Goal: Task Accomplishment & Management: Manage account settings

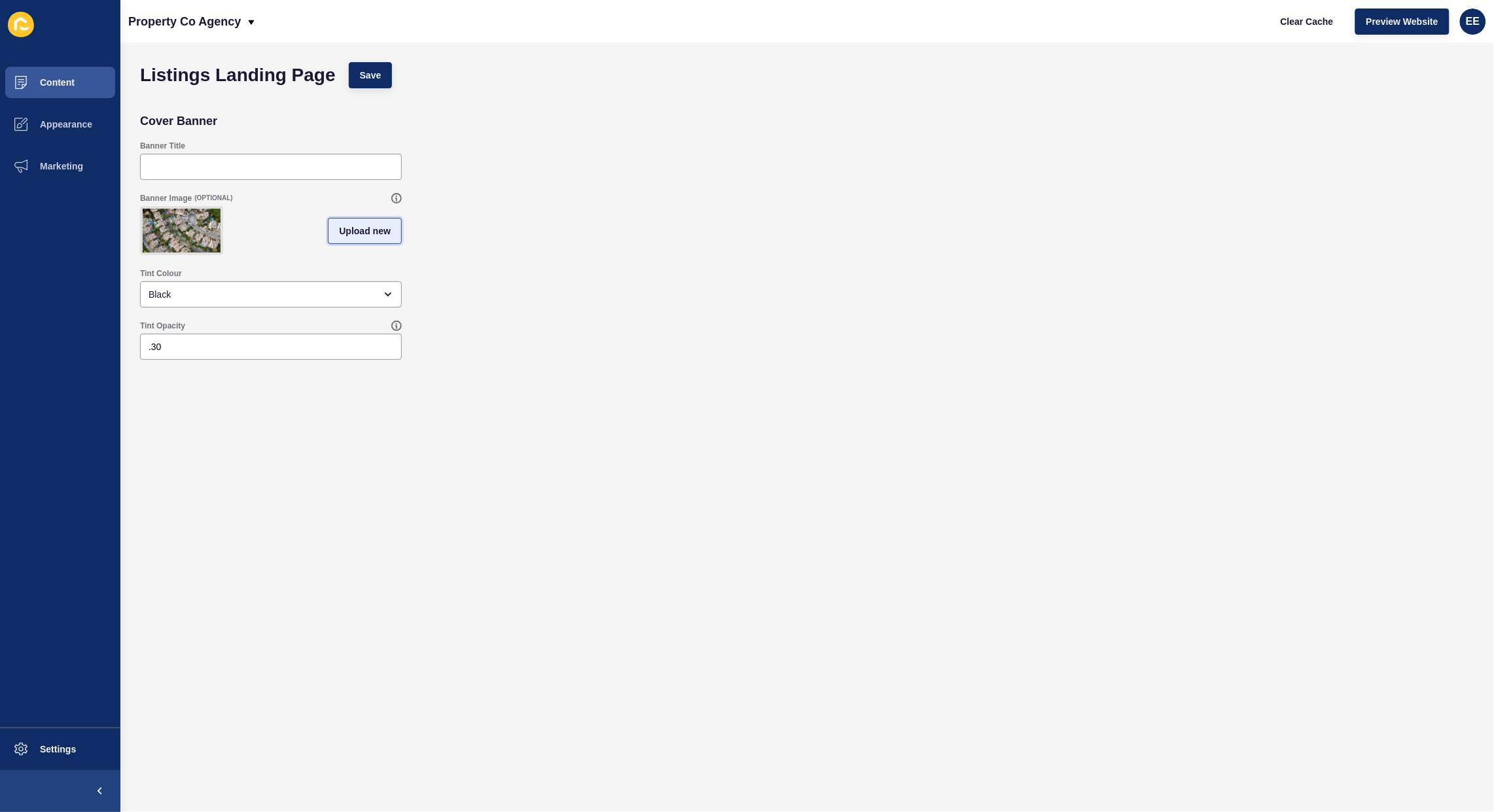
click at [335, 228] on button "Upload new" at bounding box center [365, 231] width 74 height 26
click at [298, 237] on span at bounding box center [271, 233] width 259 height 51
click at [141, 207] on input "Drag or click to upload" at bounding box center [141, 207] width 0 height 0
type input "C:\fakepath\BARGARA.jpg"
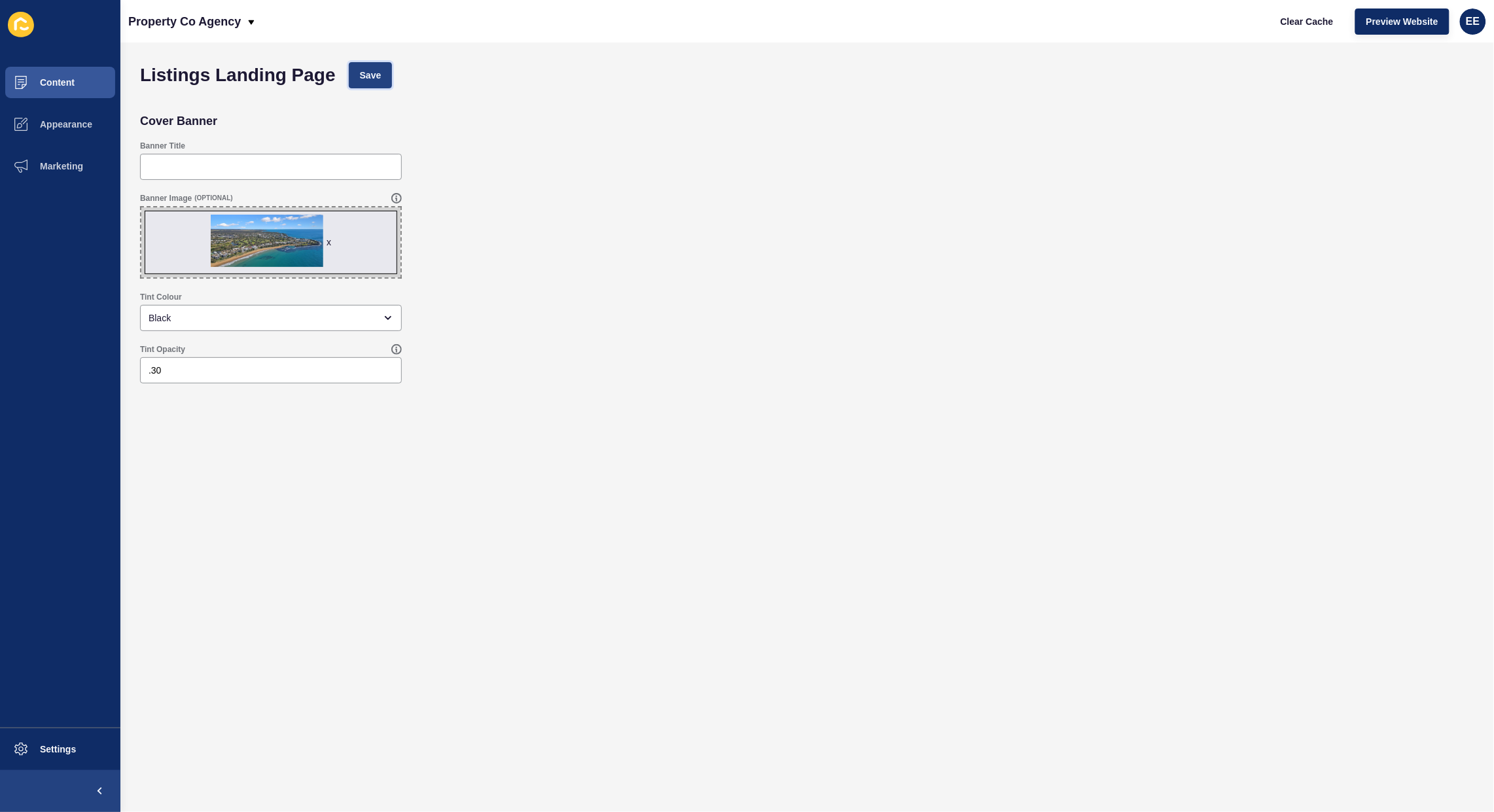
click at [357, 77] on button "Save" at bounding box center [371, 75] width 44 height 26
click at [377, 72] on span "Save" at bounding box center [371, 75] width 21 height 13
click at [54, 92] on button "Content" at bounding box center [60, 82] width 121 height 42
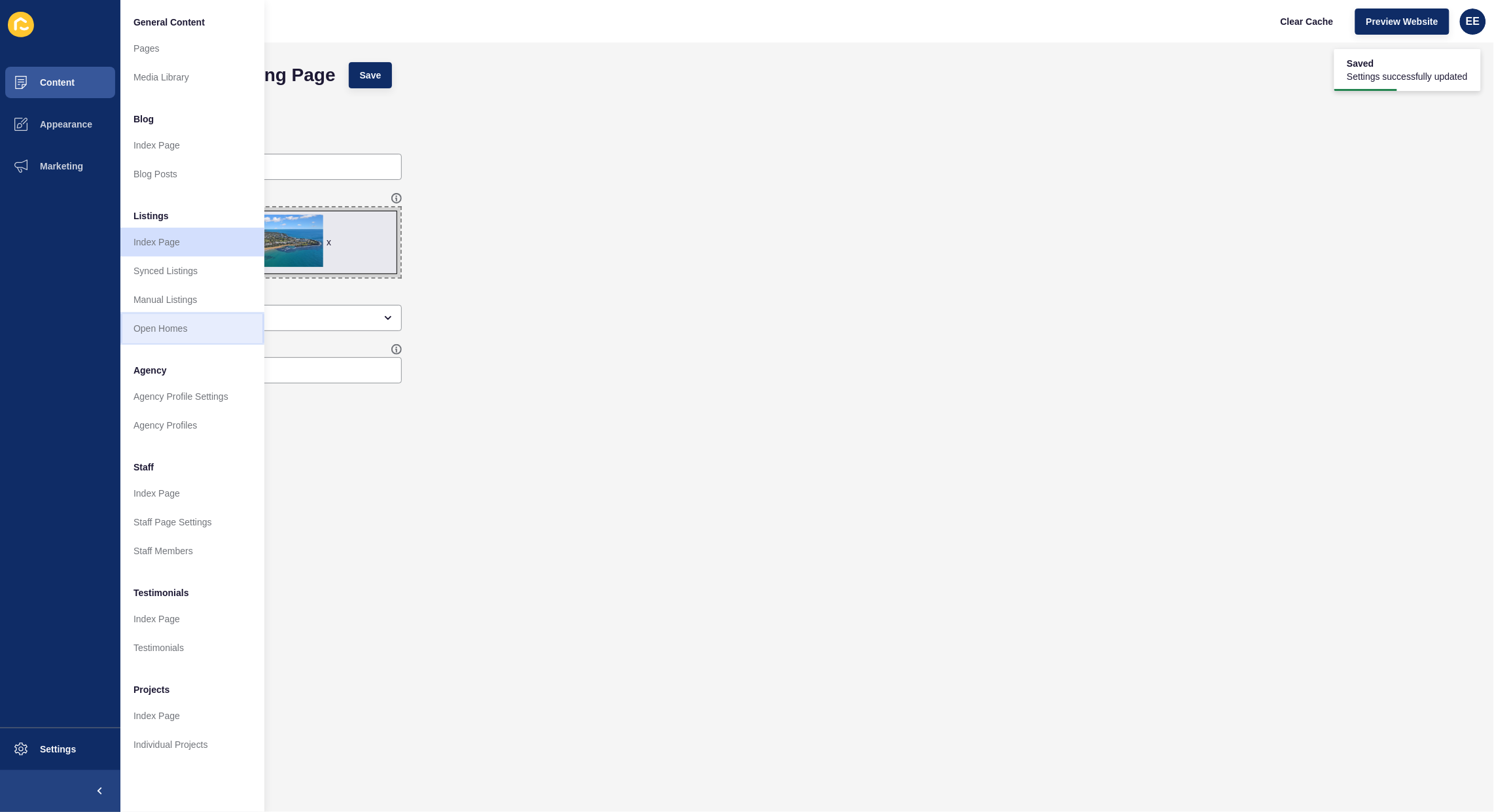
drag, startPoint x: 161, startPoint y: 326, endPoint x: 178, endPoint y: 315, distance: 20.2
click at [161, 325] on link "Open Homes" at bounding box center [193, 328] width 144 height 29
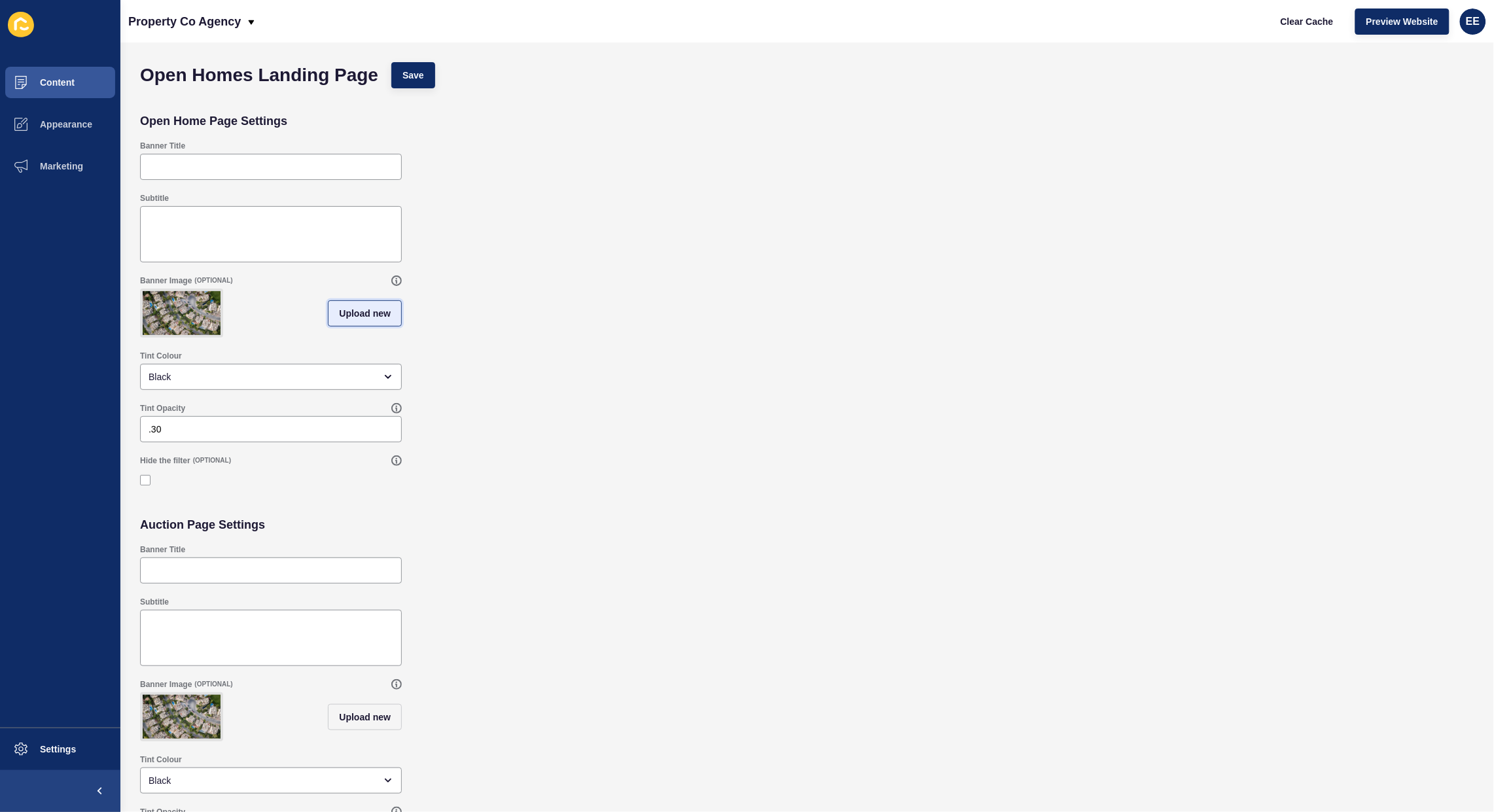
click at [378, 312] on button "Upload new" at bounding box center [365, 313] width 74 height 26
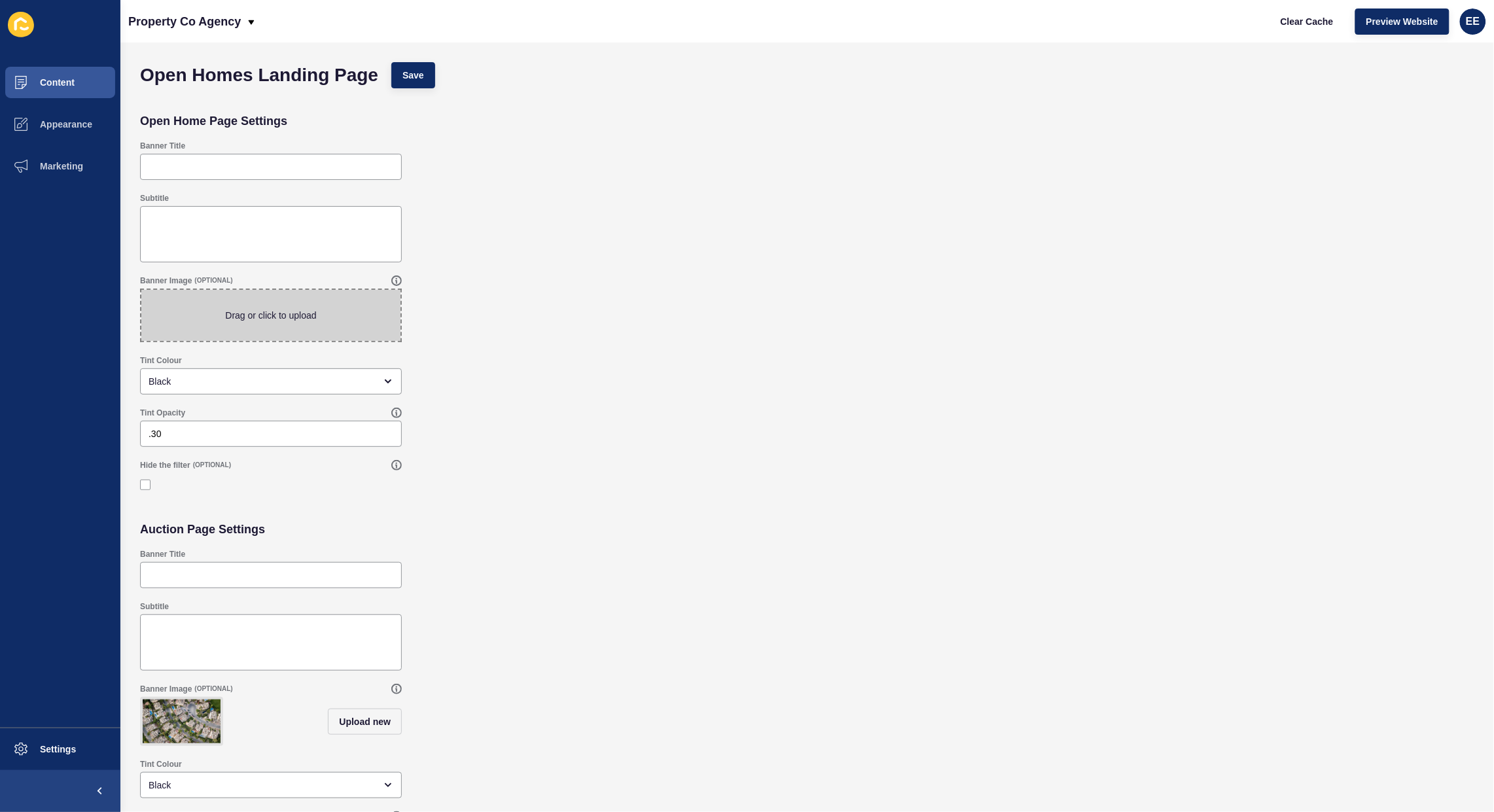
click at [250, 319] on span at bounding box center [271, 315] width 259 height 51
click at [141, 290] on input "Drag or click to upload" at bounding box center [141, 290] width 0 height 0
type input "C:\fakepath\BARGARA.jpg"
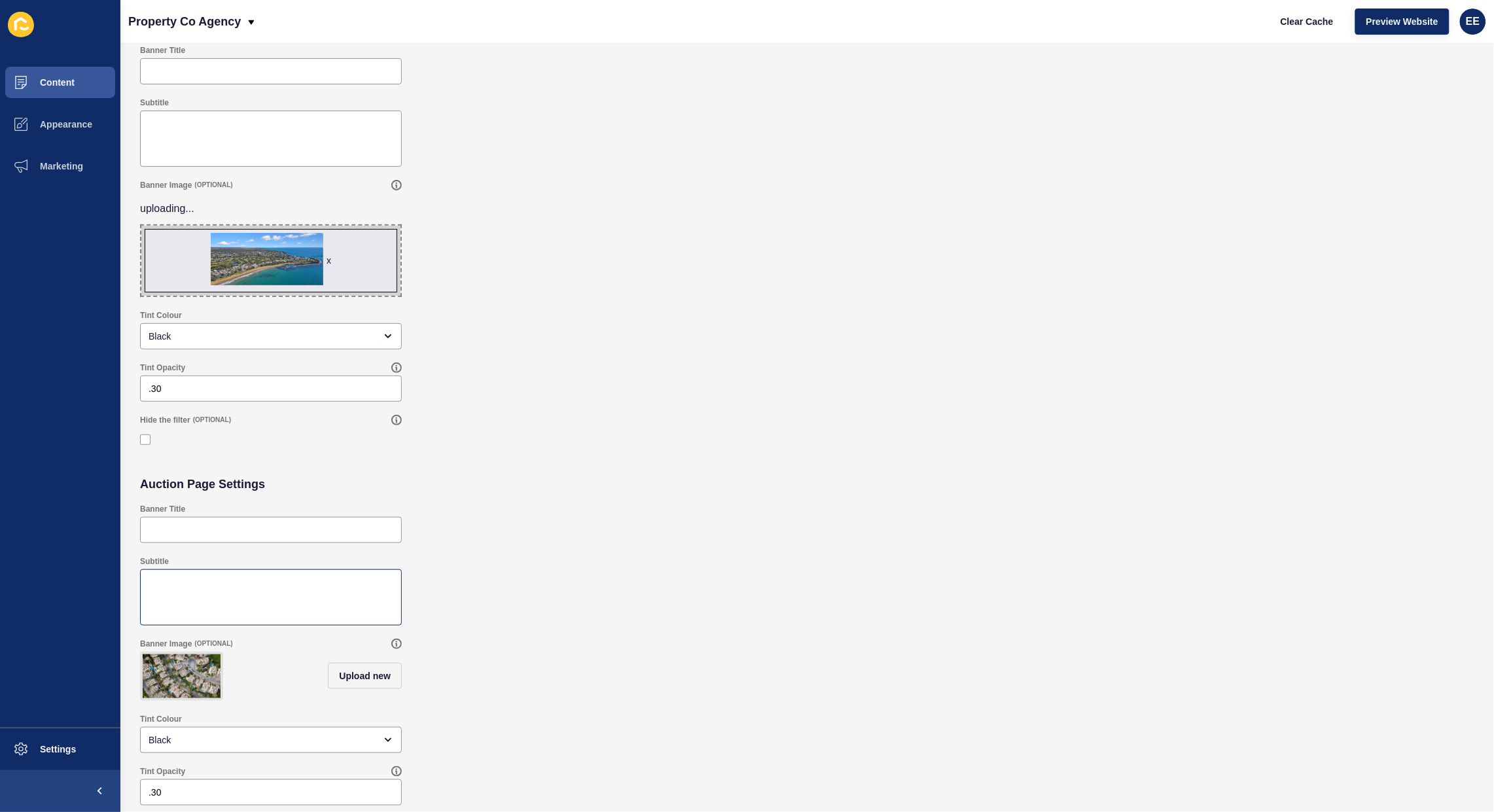
scroll to position [107, 0]
click at [170, 659] on img at bounding box center [182, 676] width 78 height 44
click at [364, 663] on button "Upload new" at bounding box center [365, 676] width 74 height 26
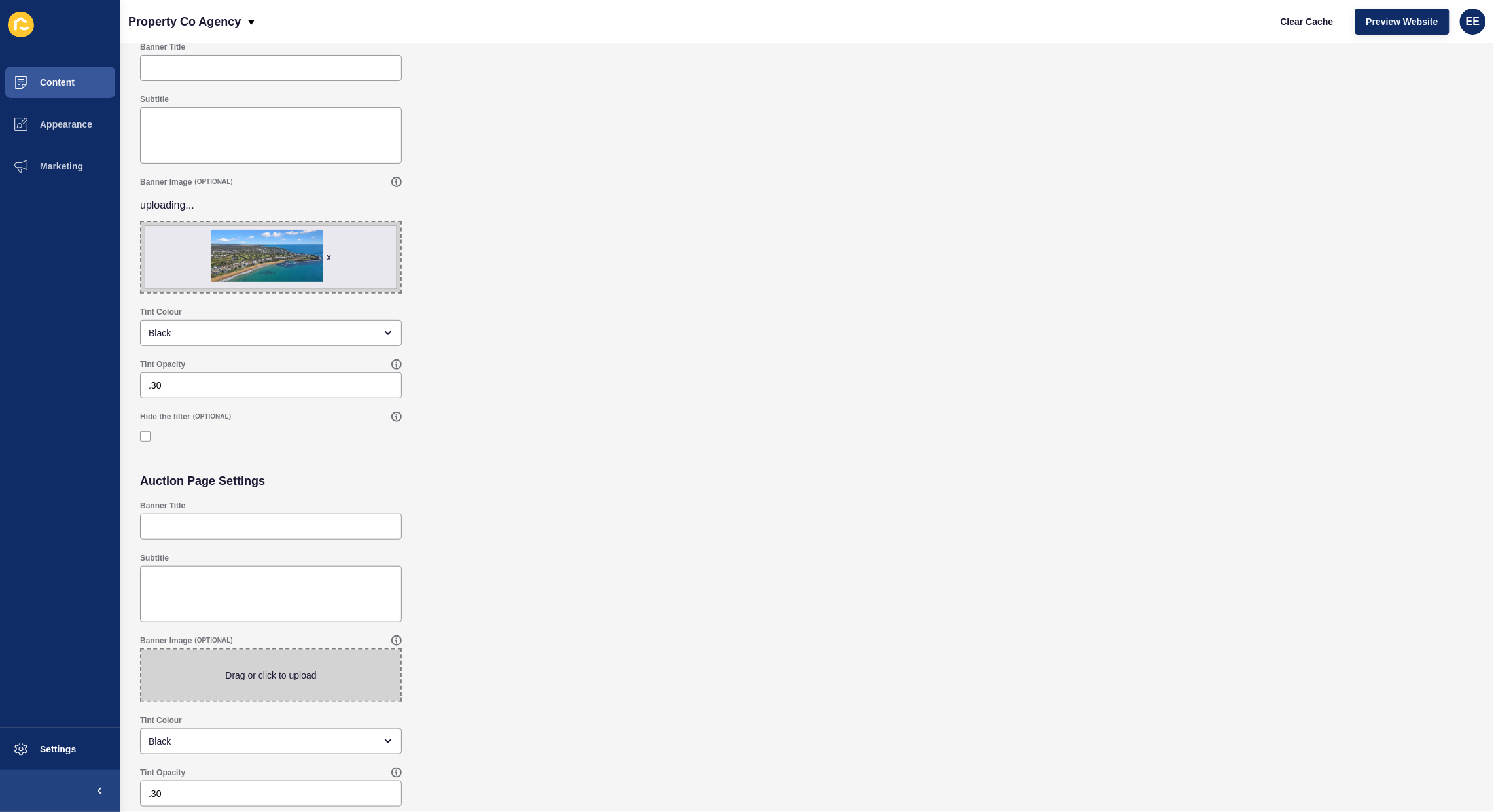
drag, startPoint x: 250, startPoint y: 668, endPoint x: 260, endPoint y: 668, distance: 10.0
click at [254, 668] on span at bounding box center [271, 676] width 259 height 51
click at [141, 650] on input "Drag or click to upload" at bounding box center [141, 650] width 0 height 0
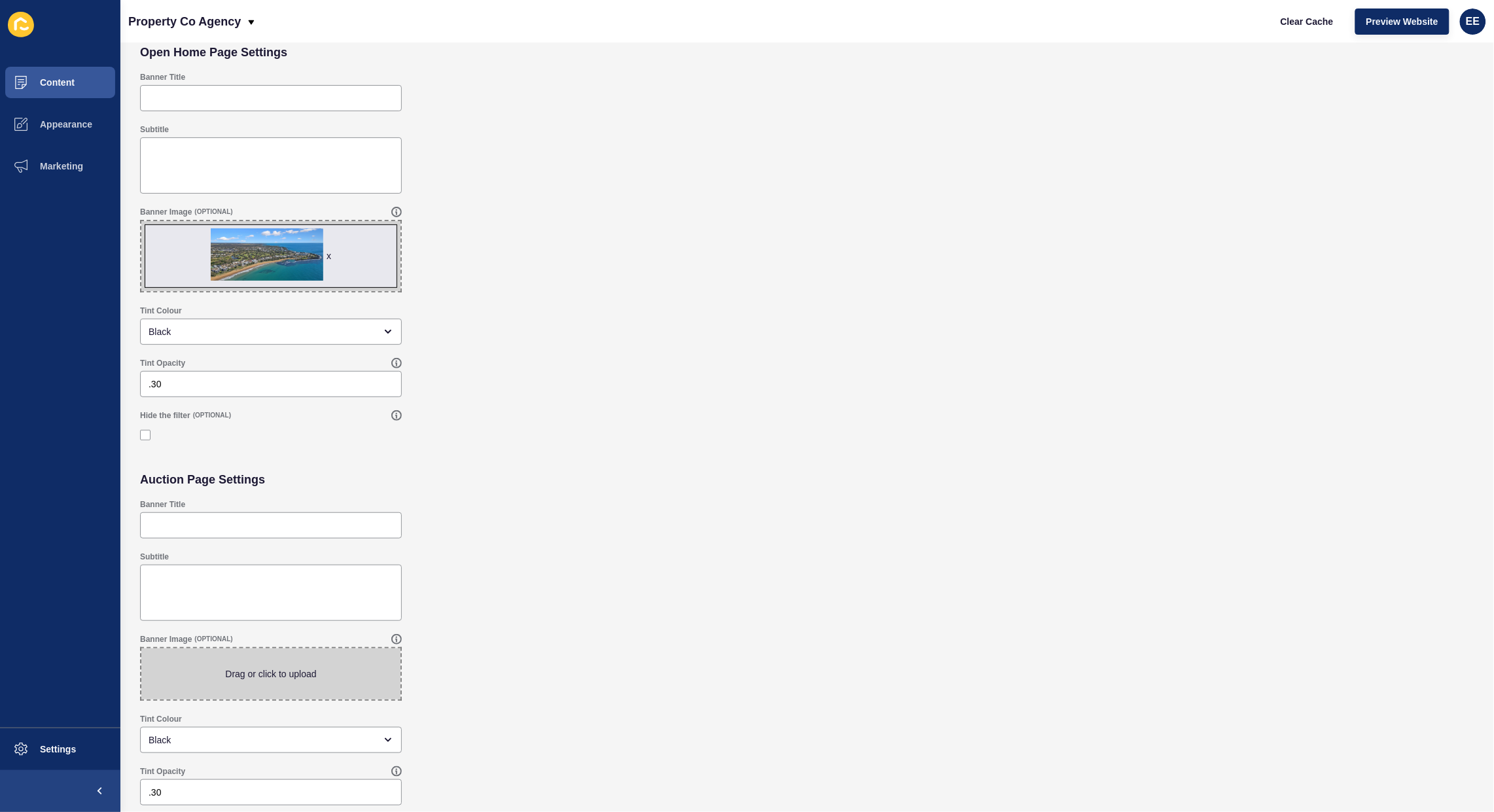
scroll to position [67, 0]
type input "C:\fakepath\BARGARA.jpg"
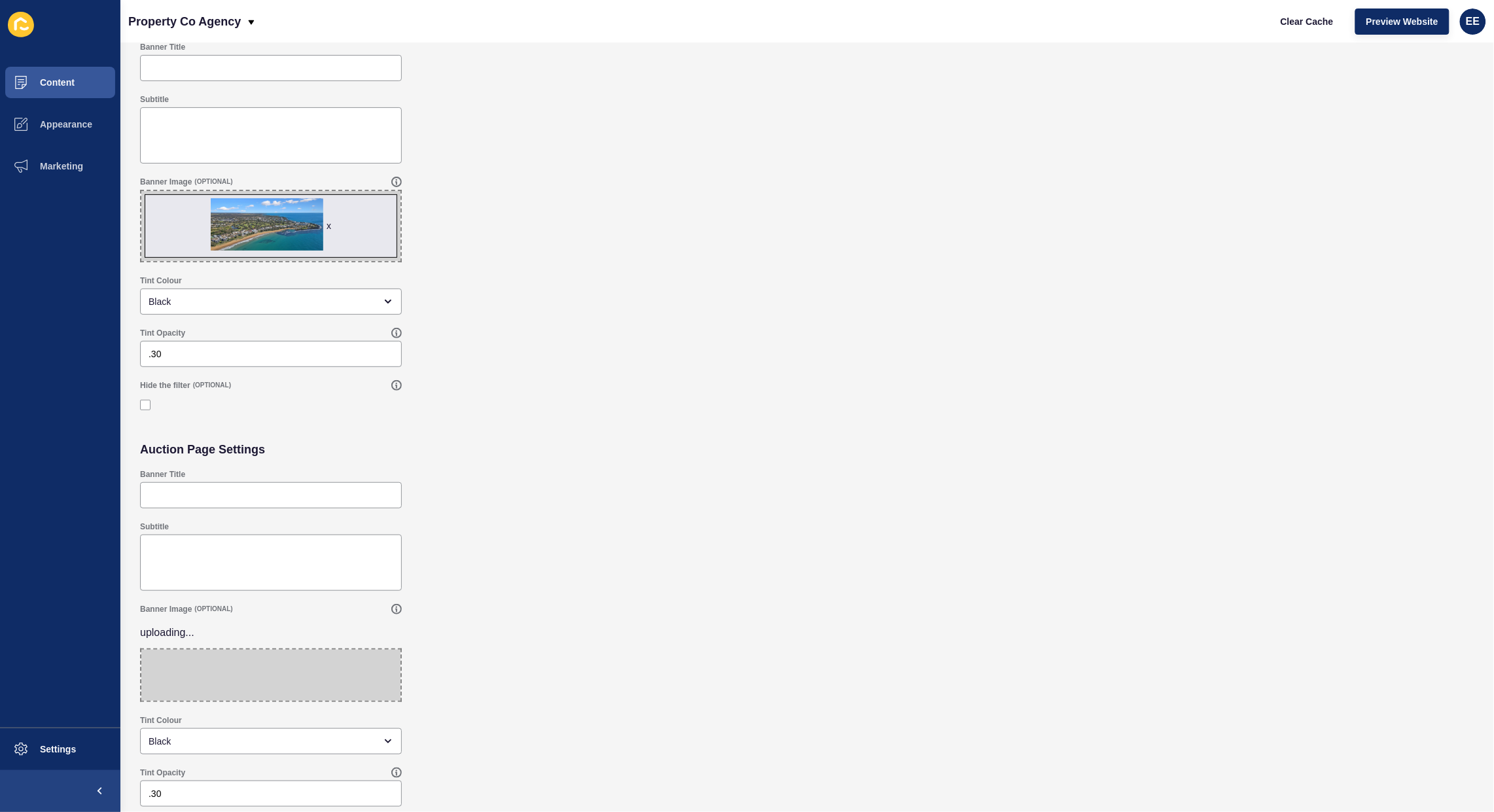
click at [795, 444] on div "Auction Page Settings" at bounding box center [807, 449] width 1348 height 26
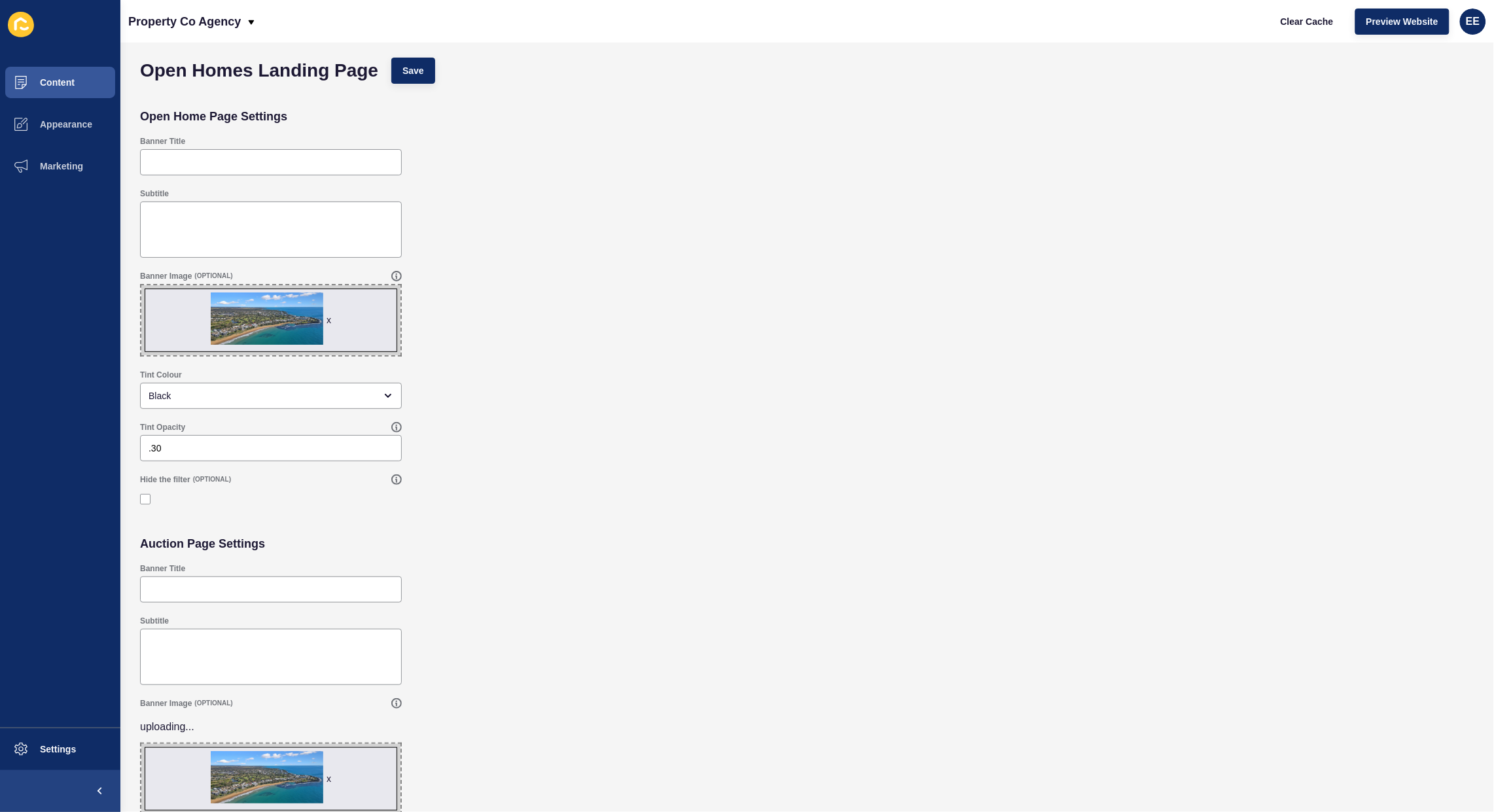
scroll to position [0, 0]
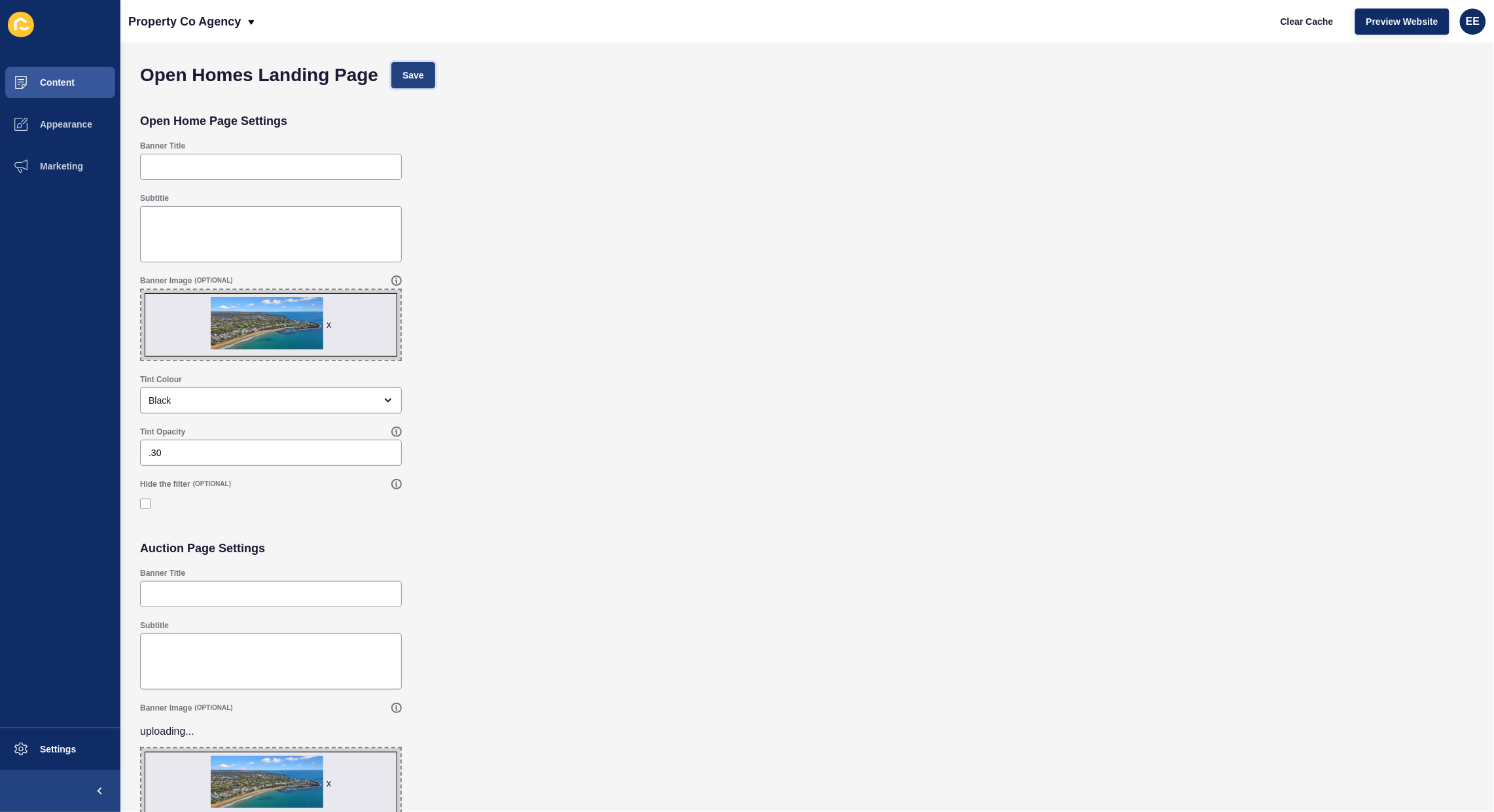
click at [401, 73] on button "Save" at bounding box center [413, 75] width 44 height 26
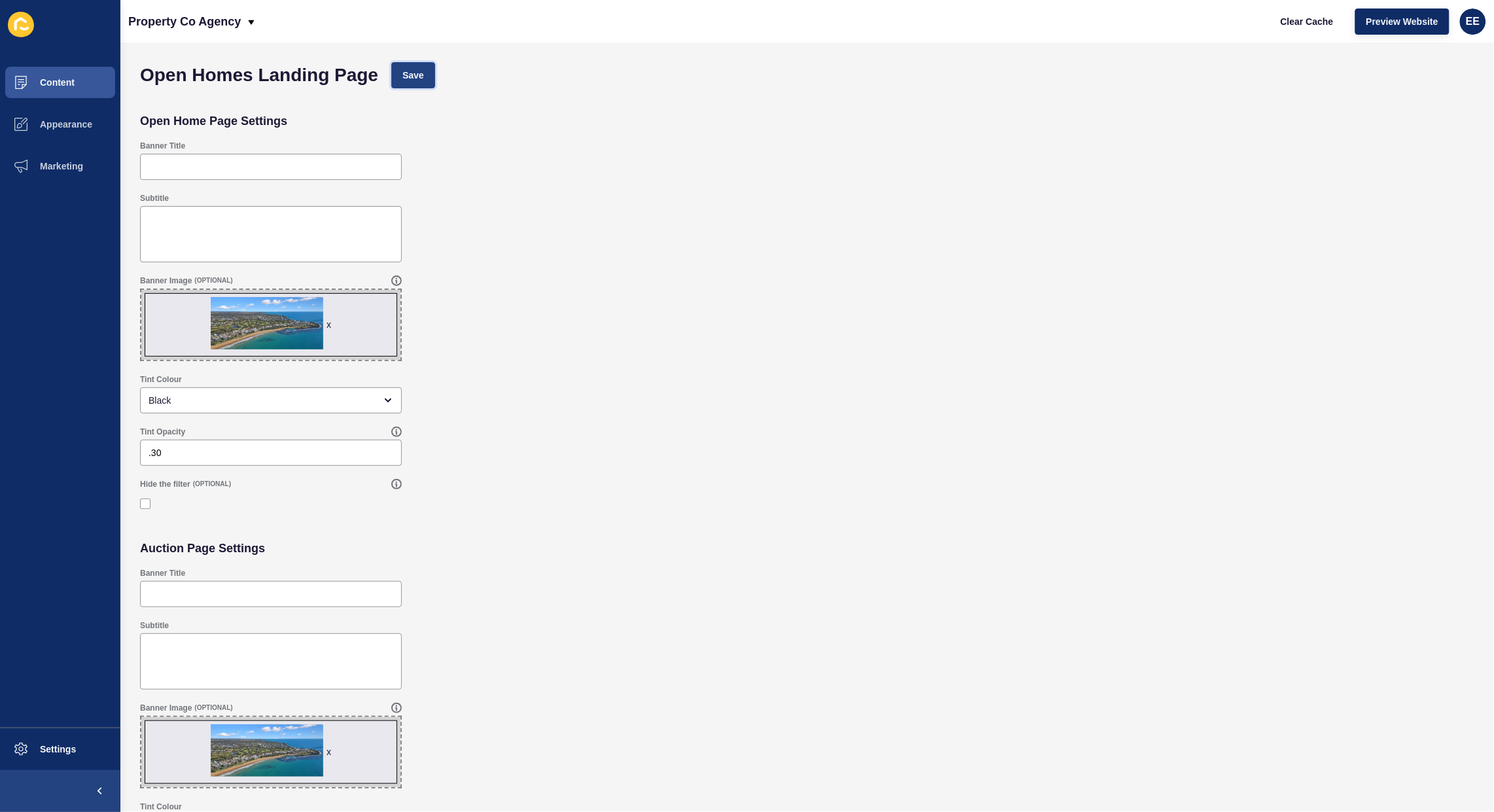
click at [396, 67] on button "Save" at bounding box center [413, 75] width 44 height 26
click at [48, 82] on span "Content" at bounding box center [36, 82] width 77 height 11
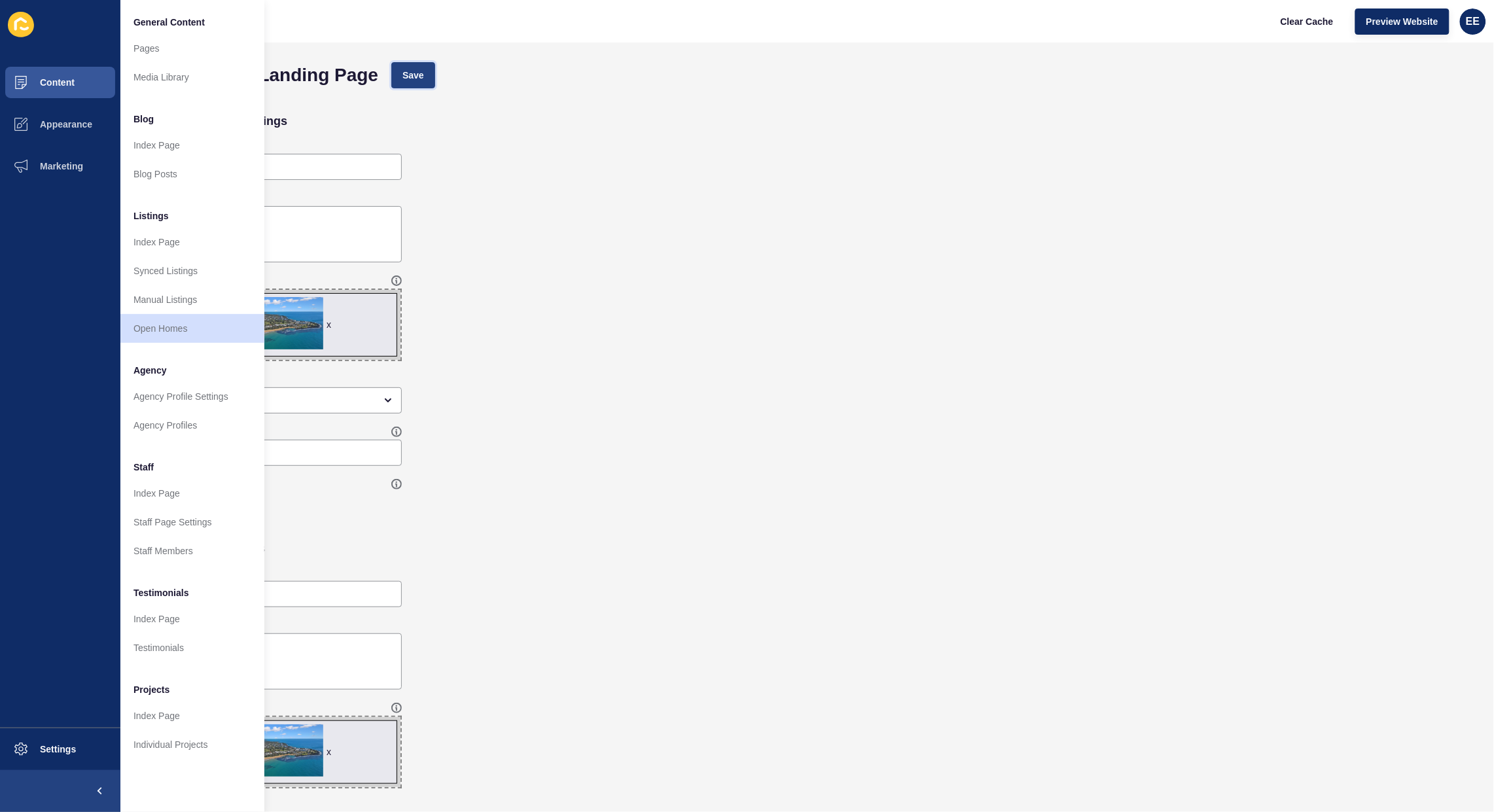
click at [413, 70] on span "Save" at bounding box center [413, 75] width 21 height 13
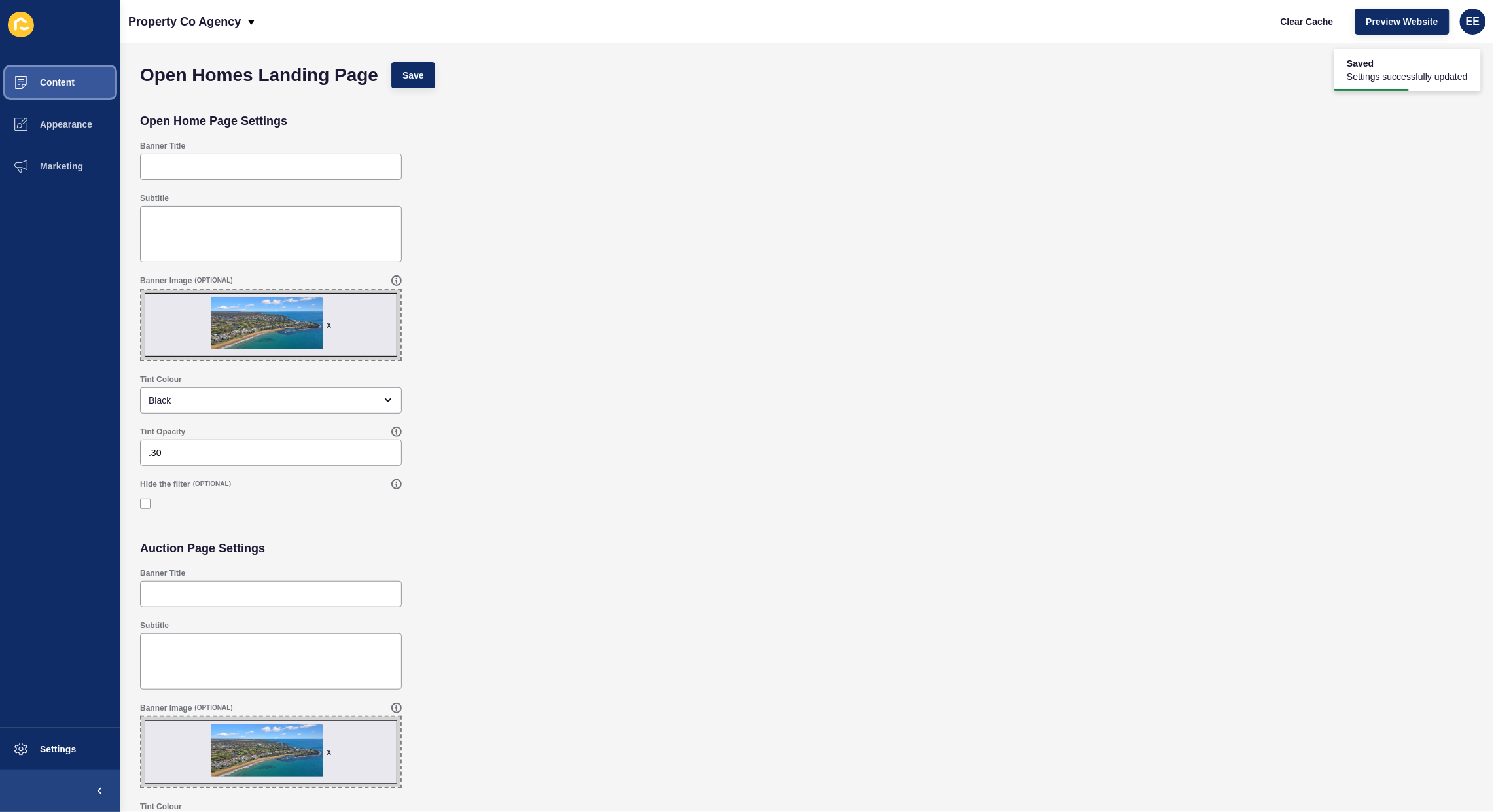
click at [50, 84] on span "Content" at bounding box center [36, 82] width 77 height 11
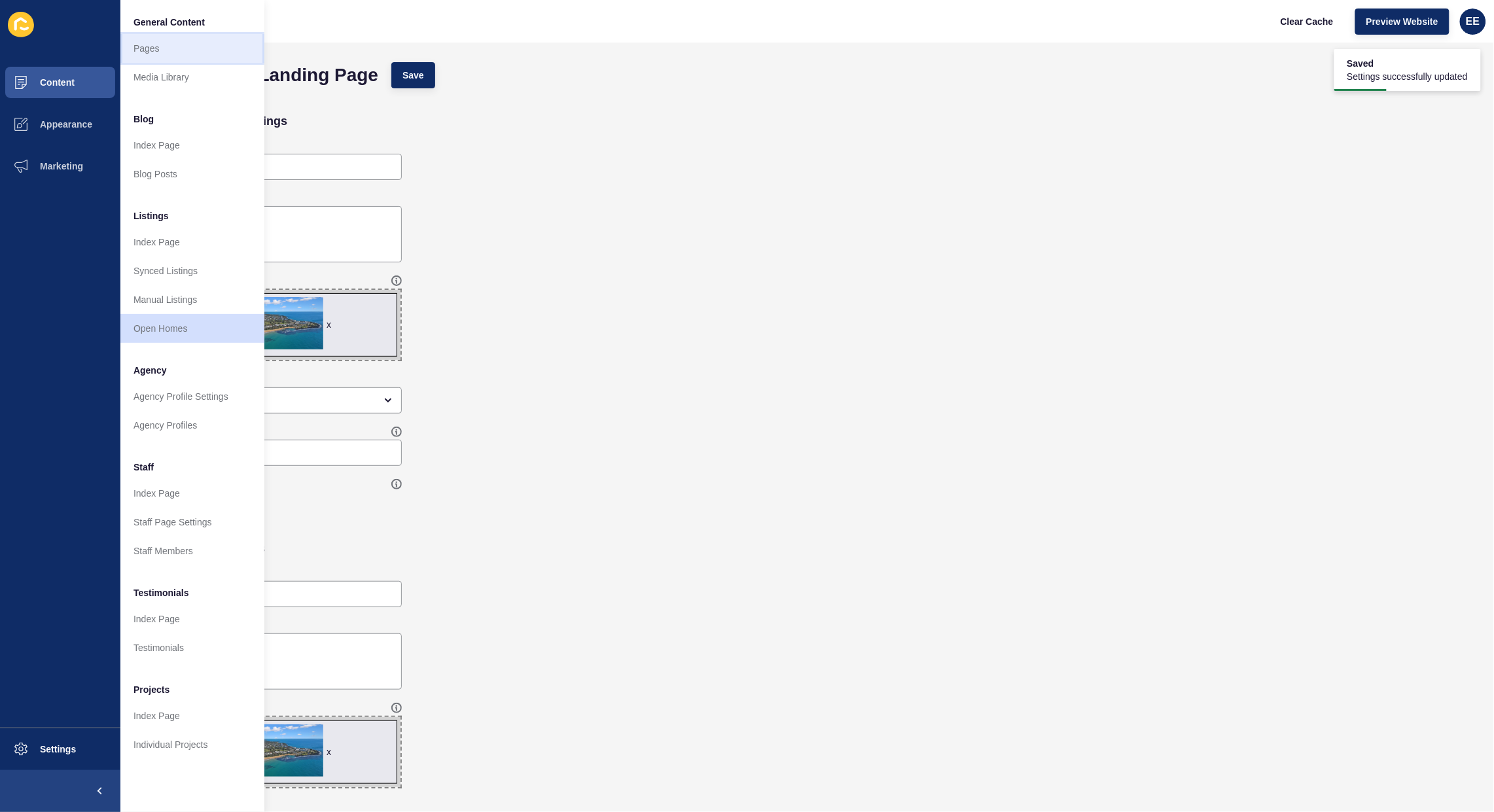
click at [161, 54] on link "Pages" at bounding box center [193, 48] width 144 height 29
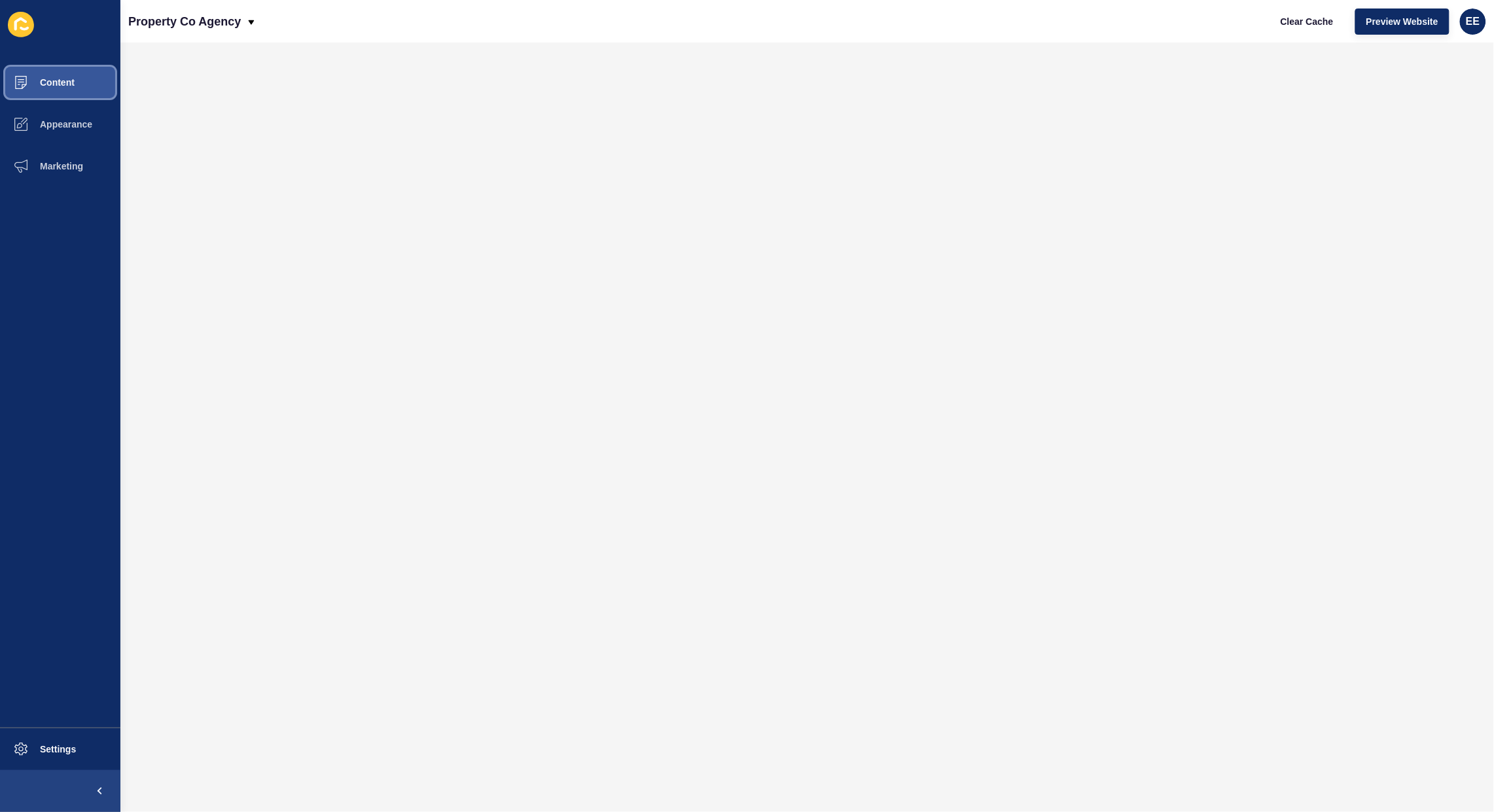
click at [58, 85] on span "Content" at bounding box center [36, 82] width 77 height 11
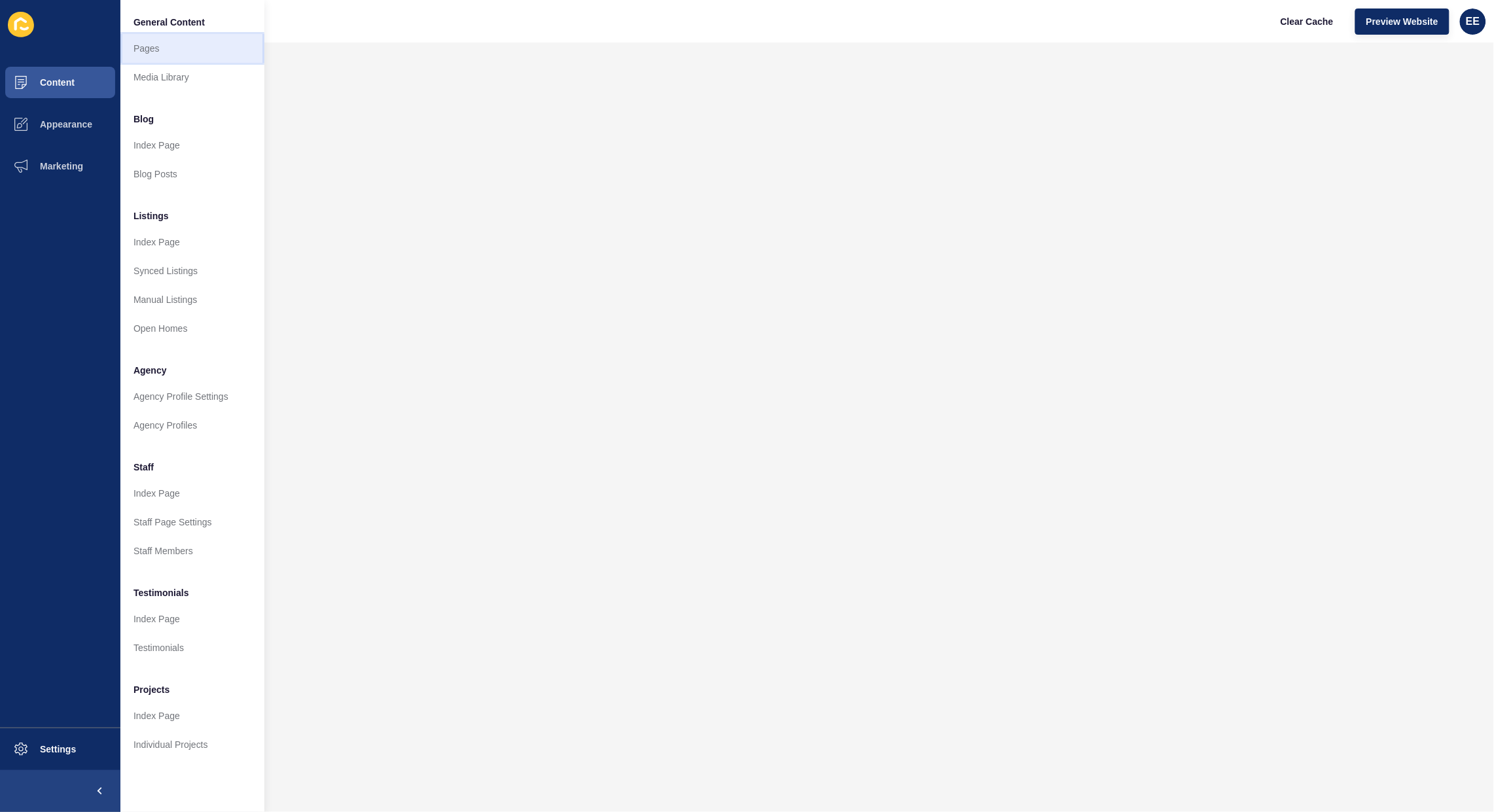
click at [158, 55] on link "Pages" at bounding box center [193, 48] width 144 height 29
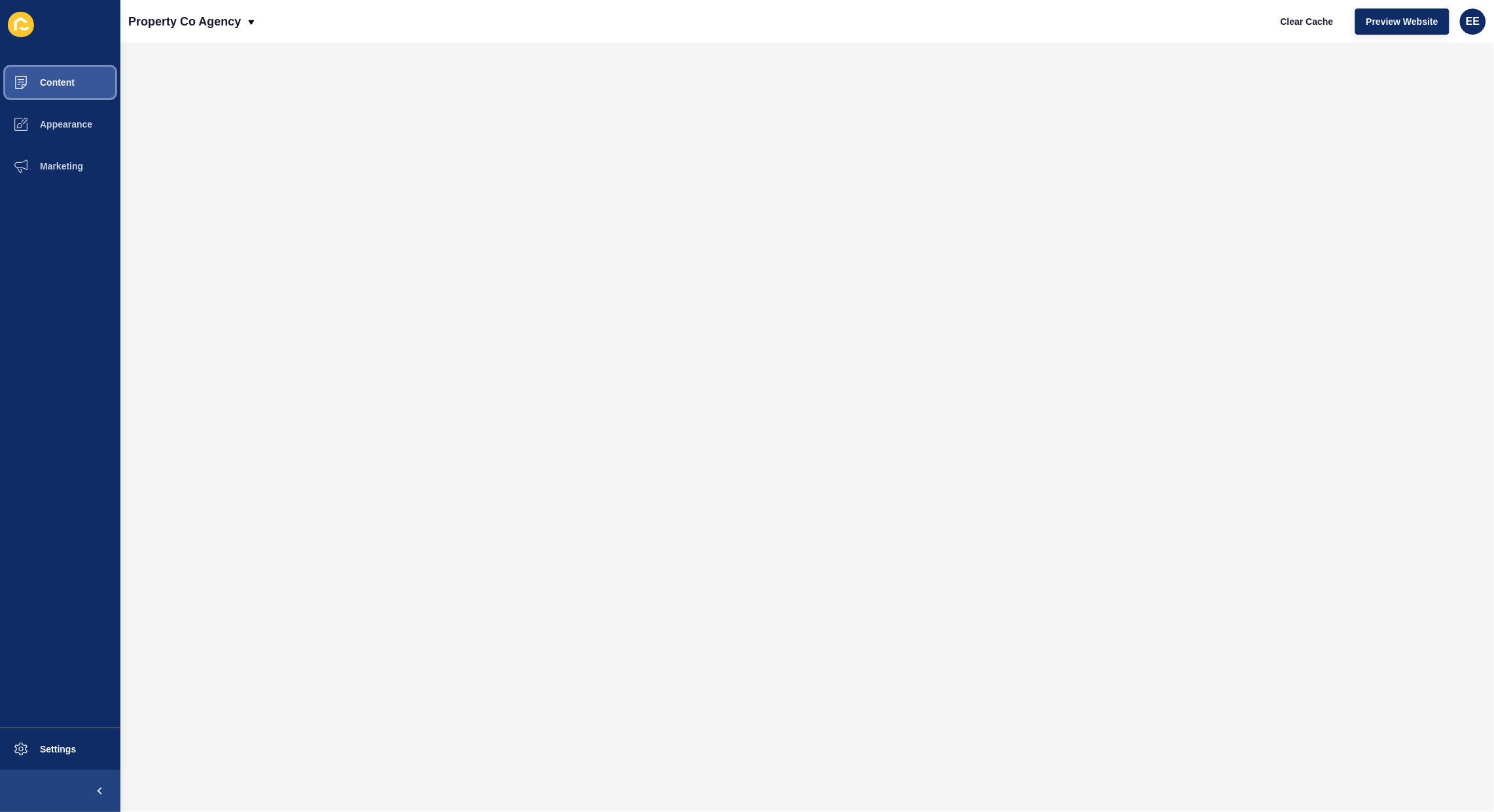
click at [46, 73] on button "Content" at bounding box center [60, 82] width 121 height 42
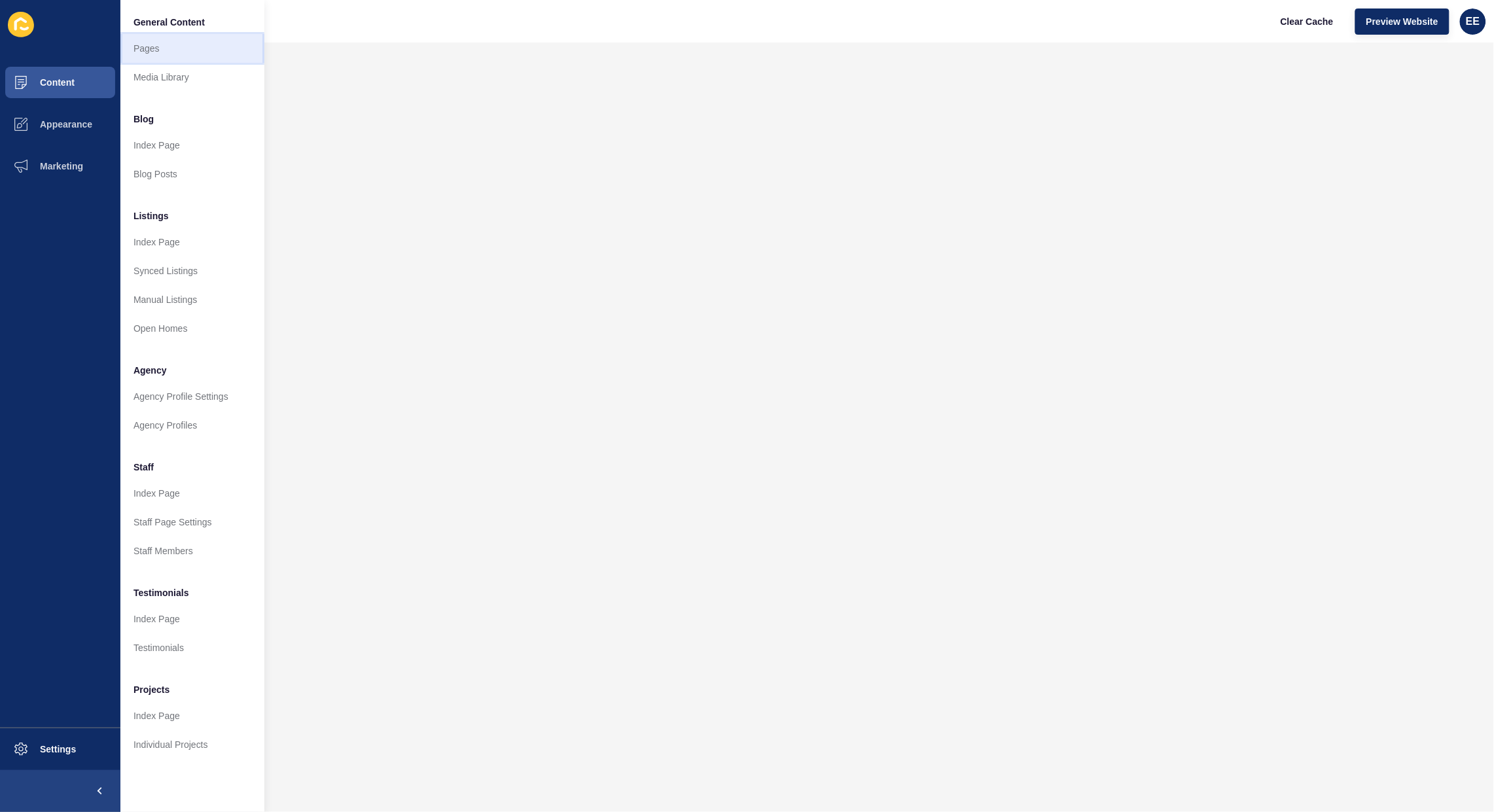
click at [148, 50] on link "Pages" at bounding box center [193, 48] width 144 height 29
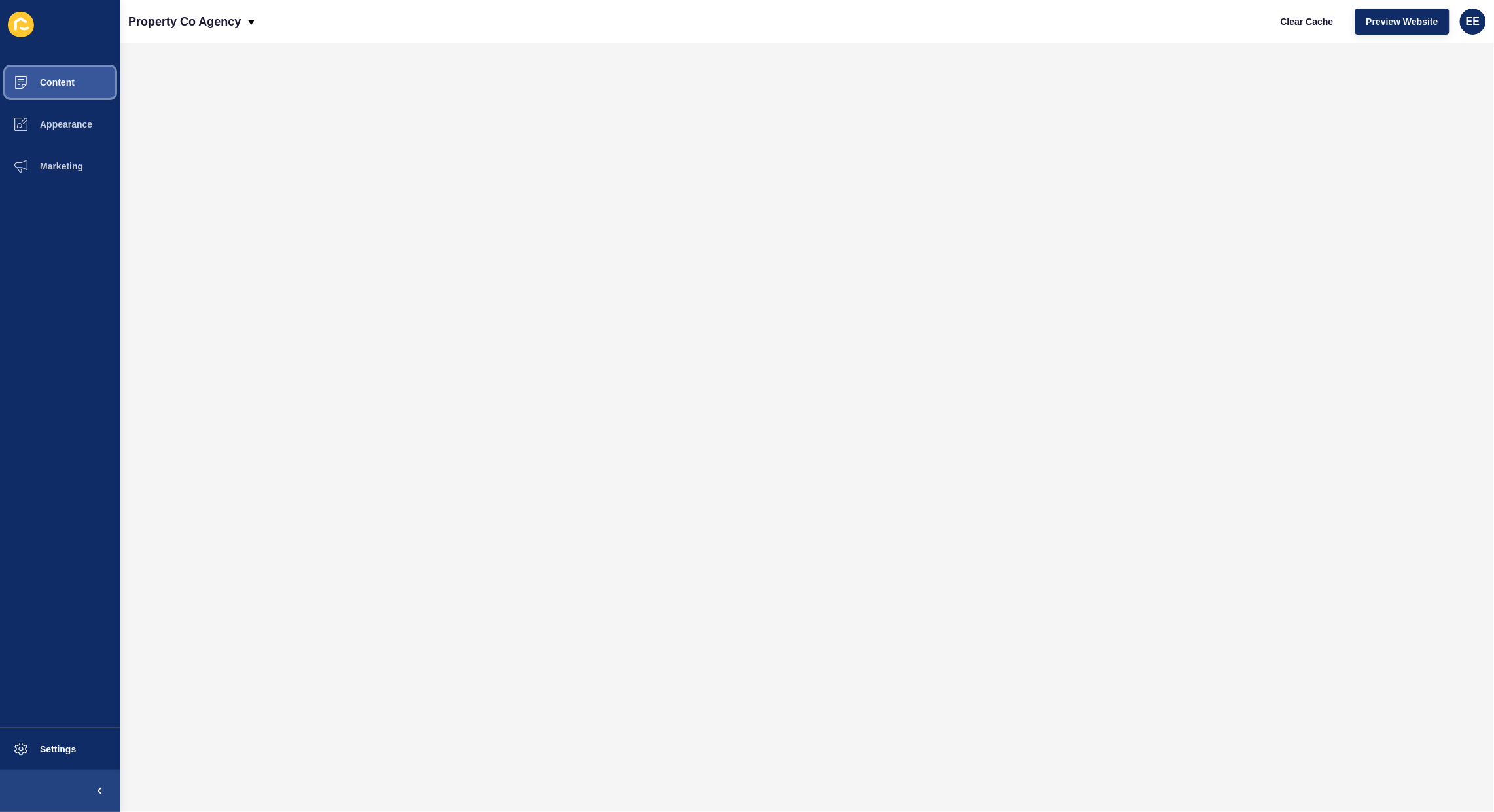
click at [43, 75] on button "Content" at bounding box center [60, 82] width 121 height 42
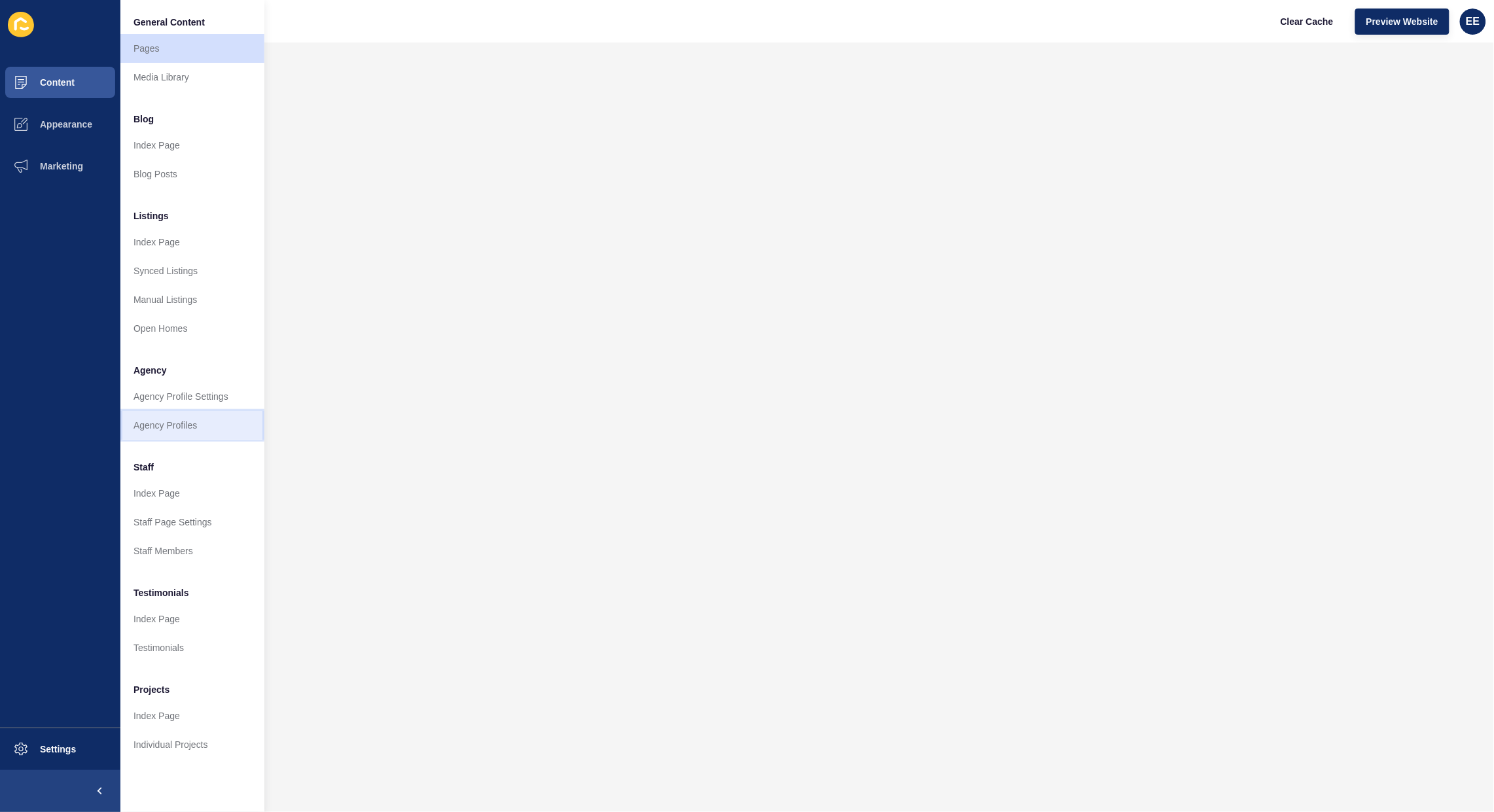
click at [170, 421] on link "Agency Profiles" at bounding box center [193, 426] width 144 height 29
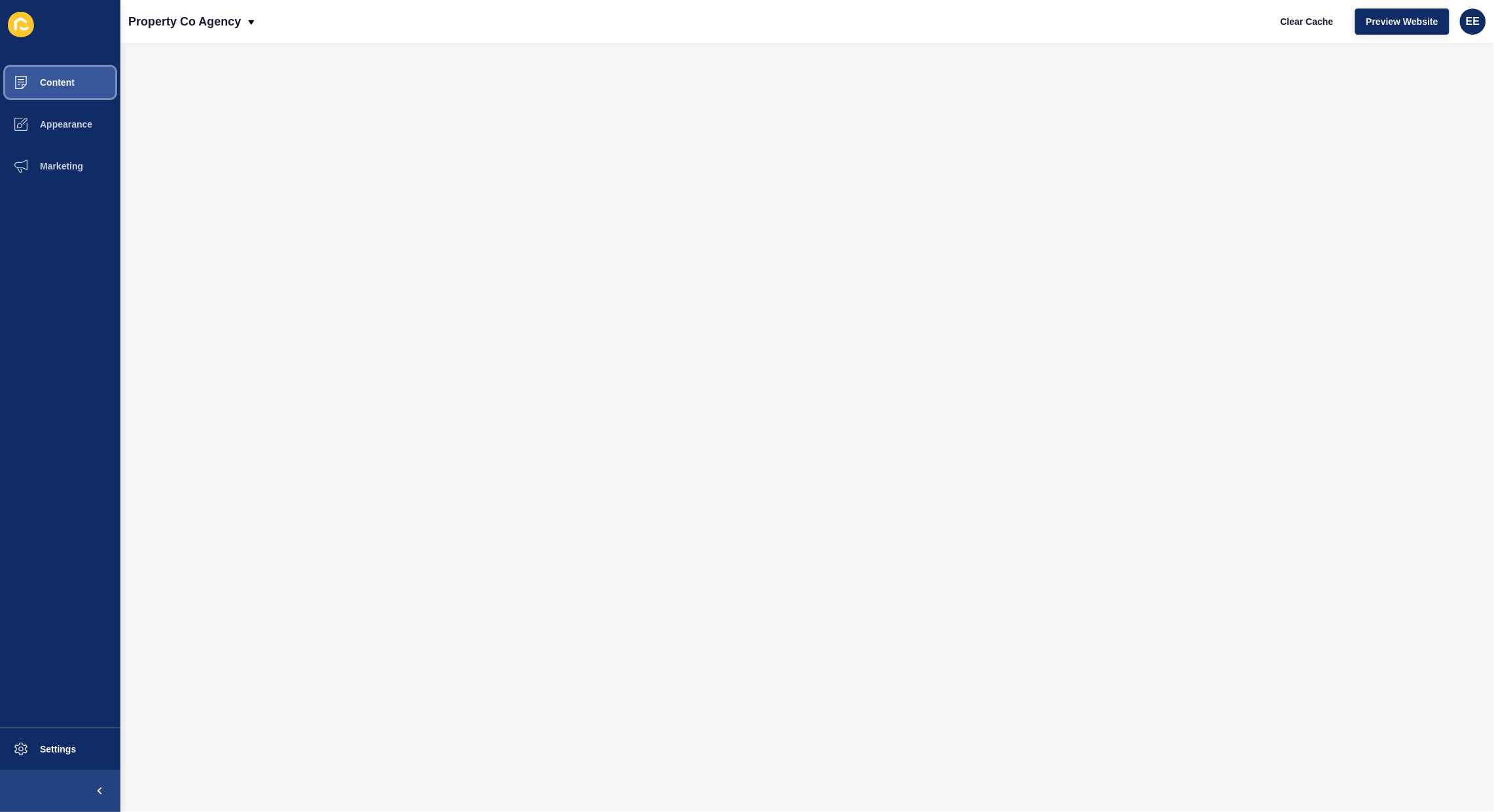
click at [61, 83] on span "Content" at bounding box center [36, 82] width 77 height 11
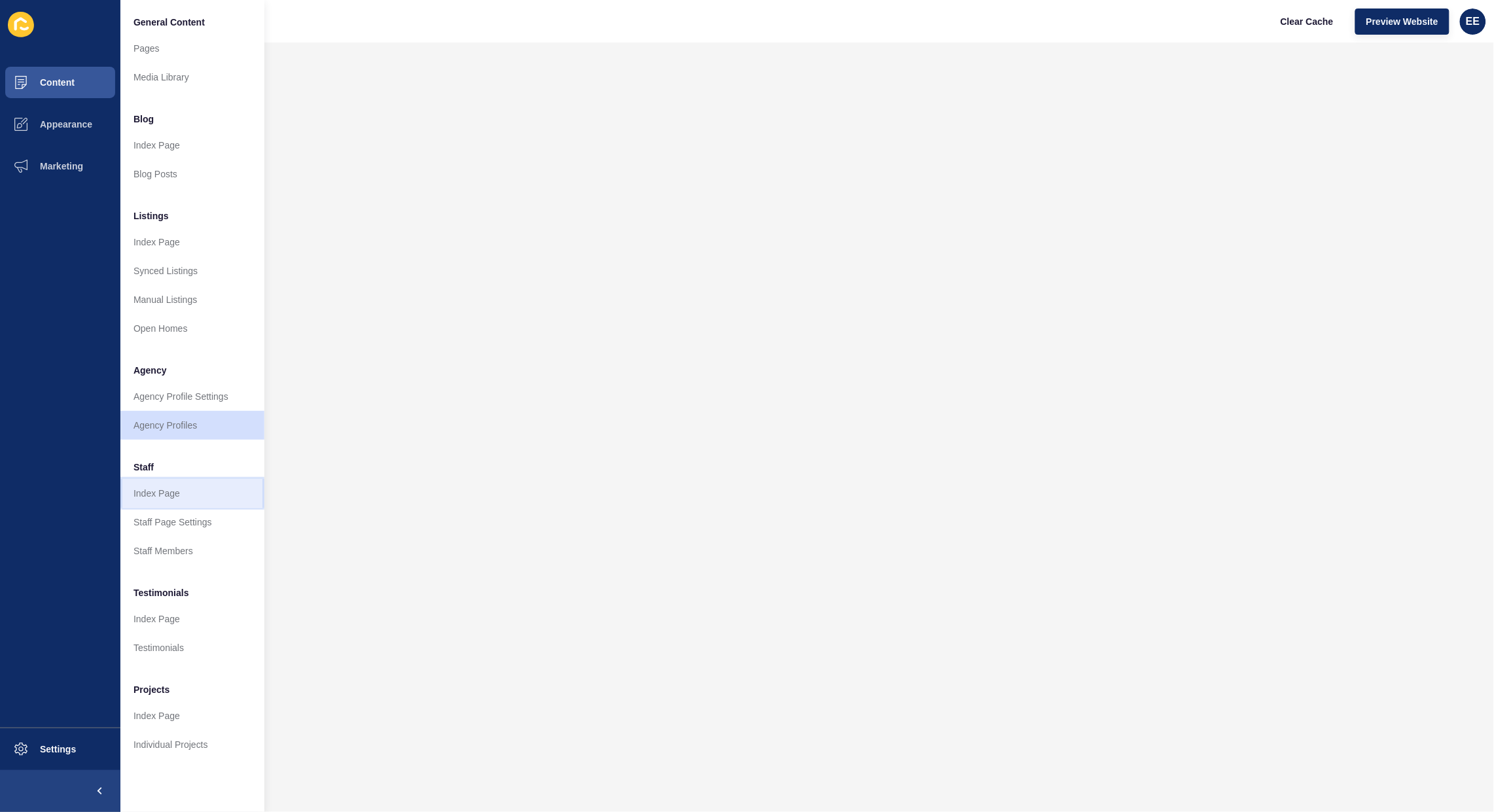
click at [171, 492] on link "Index Page" at bounding box center [193, 493] width 144 height 29
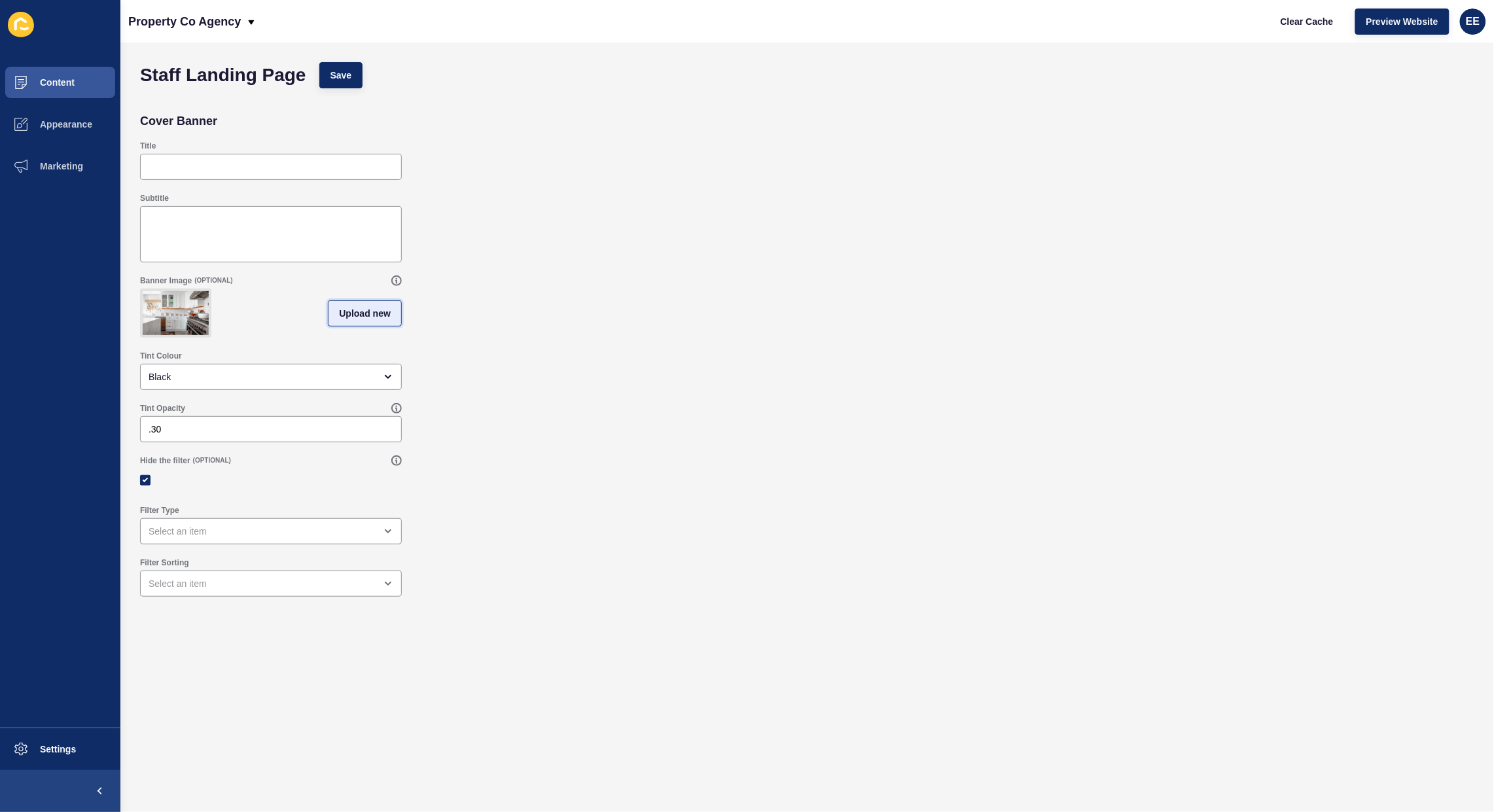
click at [369, 318] on span "Upload new" at bounding box center [364, 313] width 52 height 13
click at [278, 318] on span at bounding box center [271, 315] width 259 height 51
click at [141, 290] on input "Drag or click to upload" at bounding box center [141, 290] width 0 height 0
type input "C:\fakepath\_MG_8739.jpg"
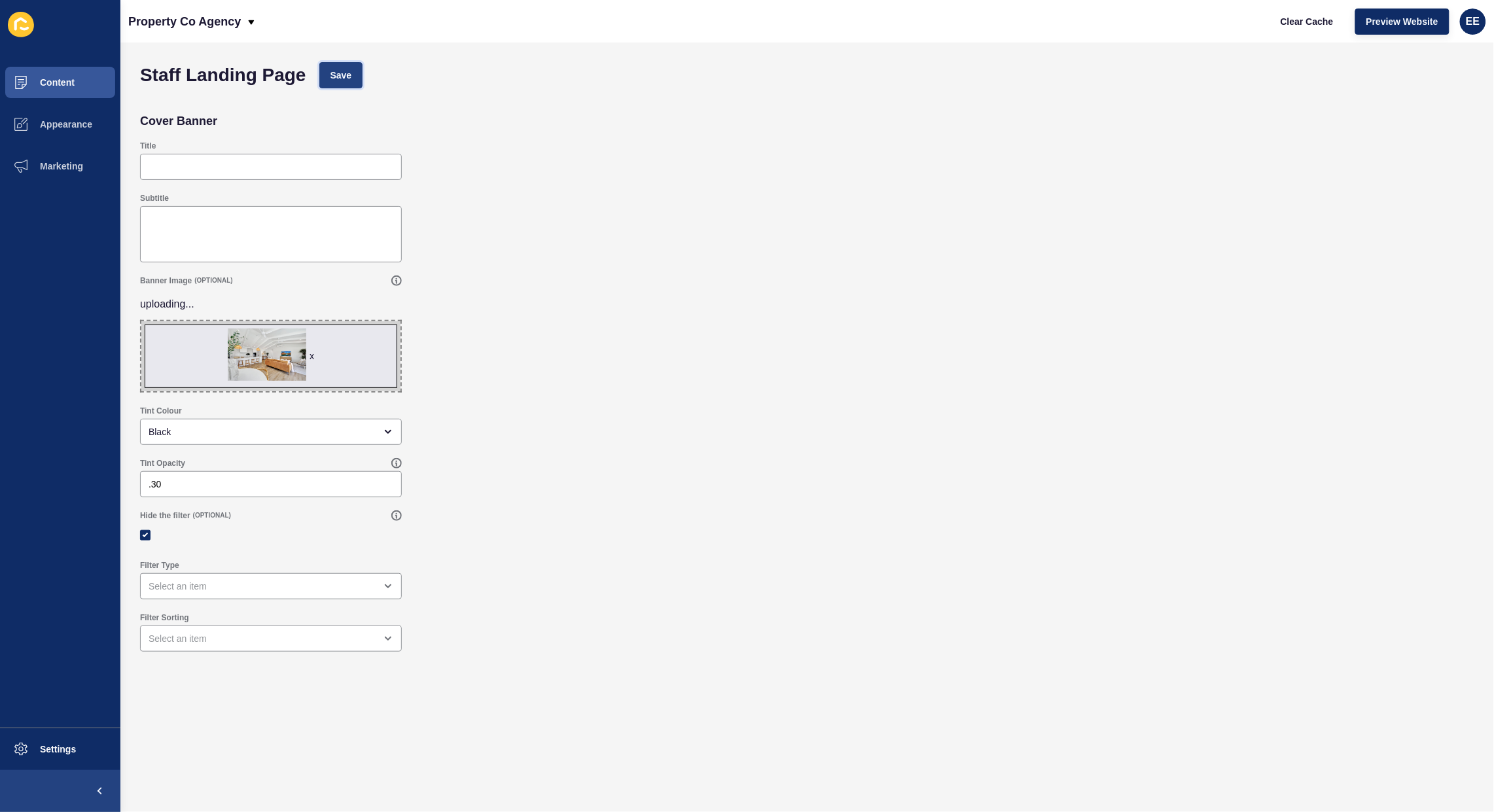
click at [350, 79] on span "Save" at bounding box center [341, 75] width 21 height 13
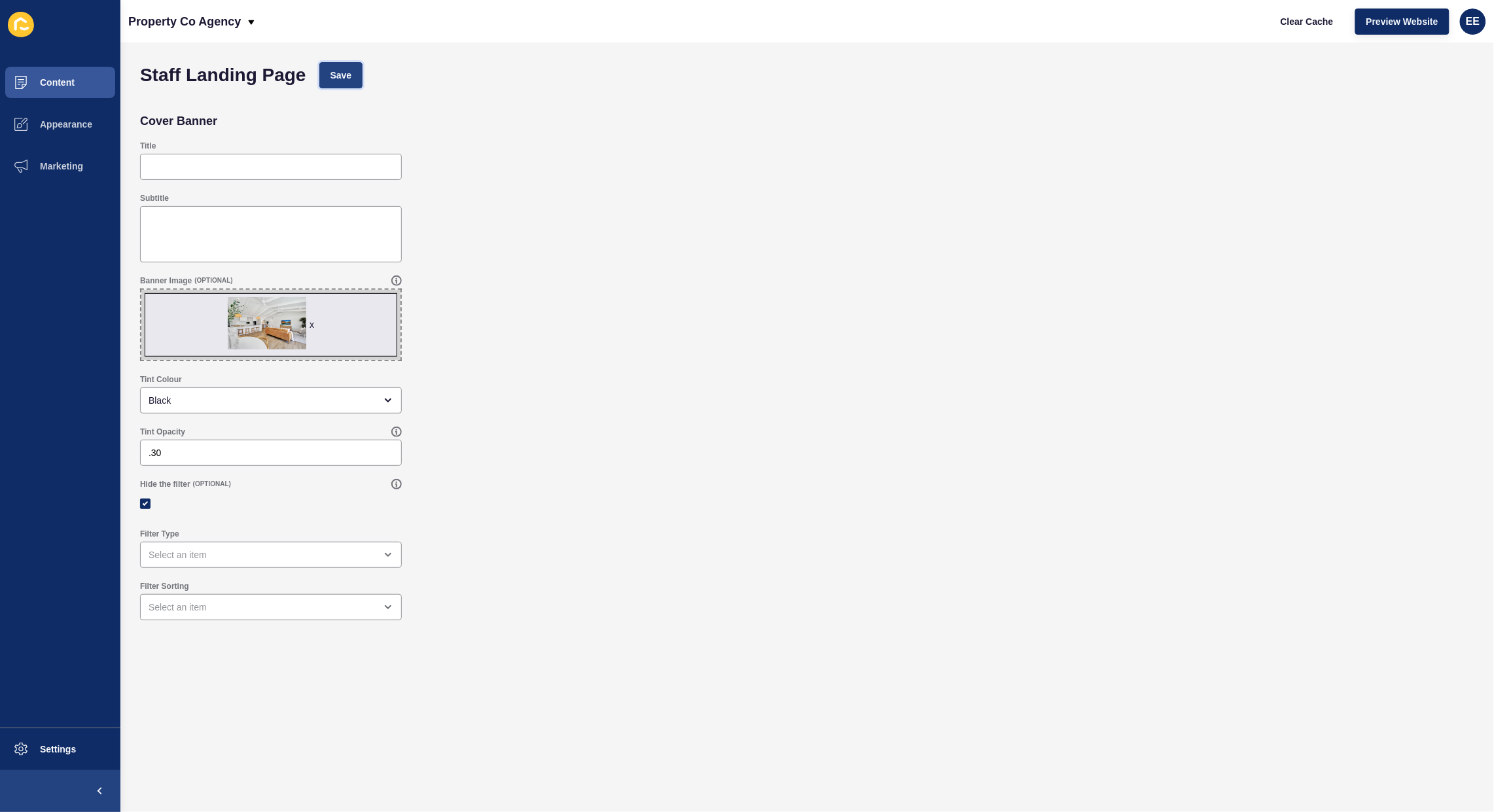
click at [332, 86] on button "Save" at bounding box center [342, 75] width 44 height 26
click at [325, 79] on button "Save" at bounding box center [342, 75] width 44 height 26
click at [64, 79] on span "Content" at bounding box center [36, 82] width 77 height 11
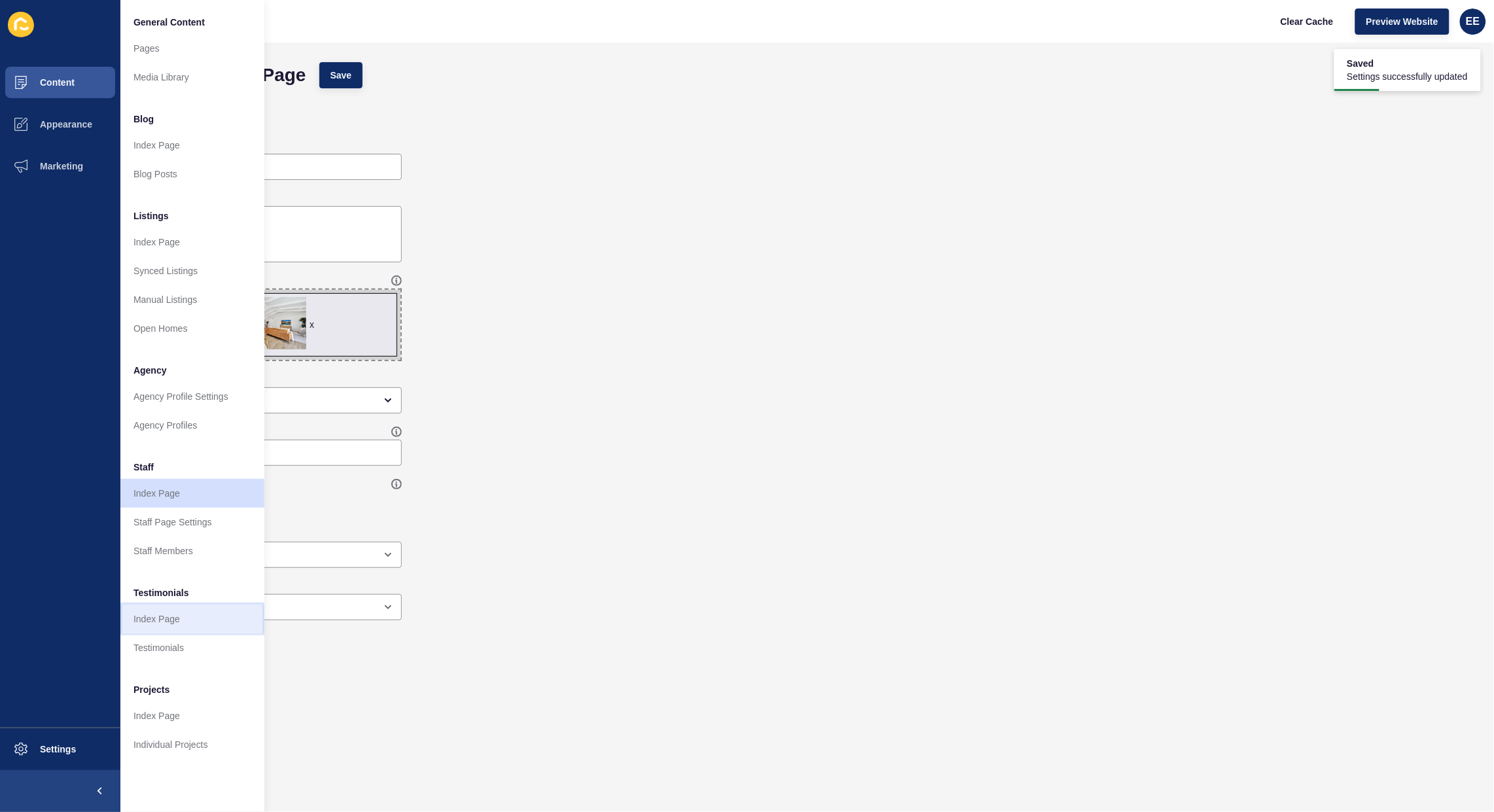
click at [175, 614] on link "Index Page" at bounding box center [193, 619] width 144 height 29
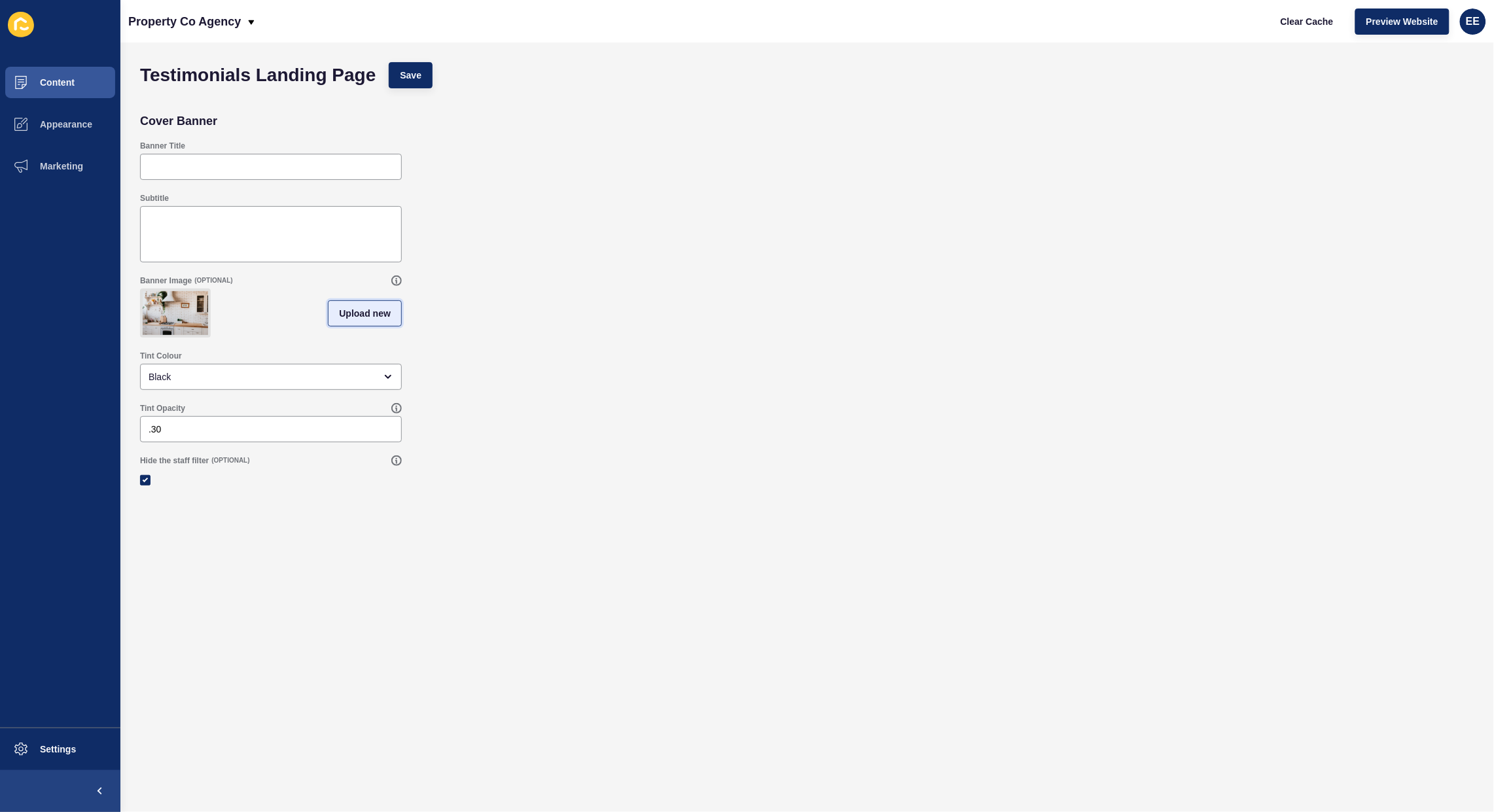
click at [363, 315] on span "Upload new" at bounding box center [364, 313] width 52 height 13
click at [293, 311] on span at bounding box center [271, 315] width 259 height 51
click at [141, 290] on input "Drag or click to upload" at bounding box center [141, 290] width 0 height 0
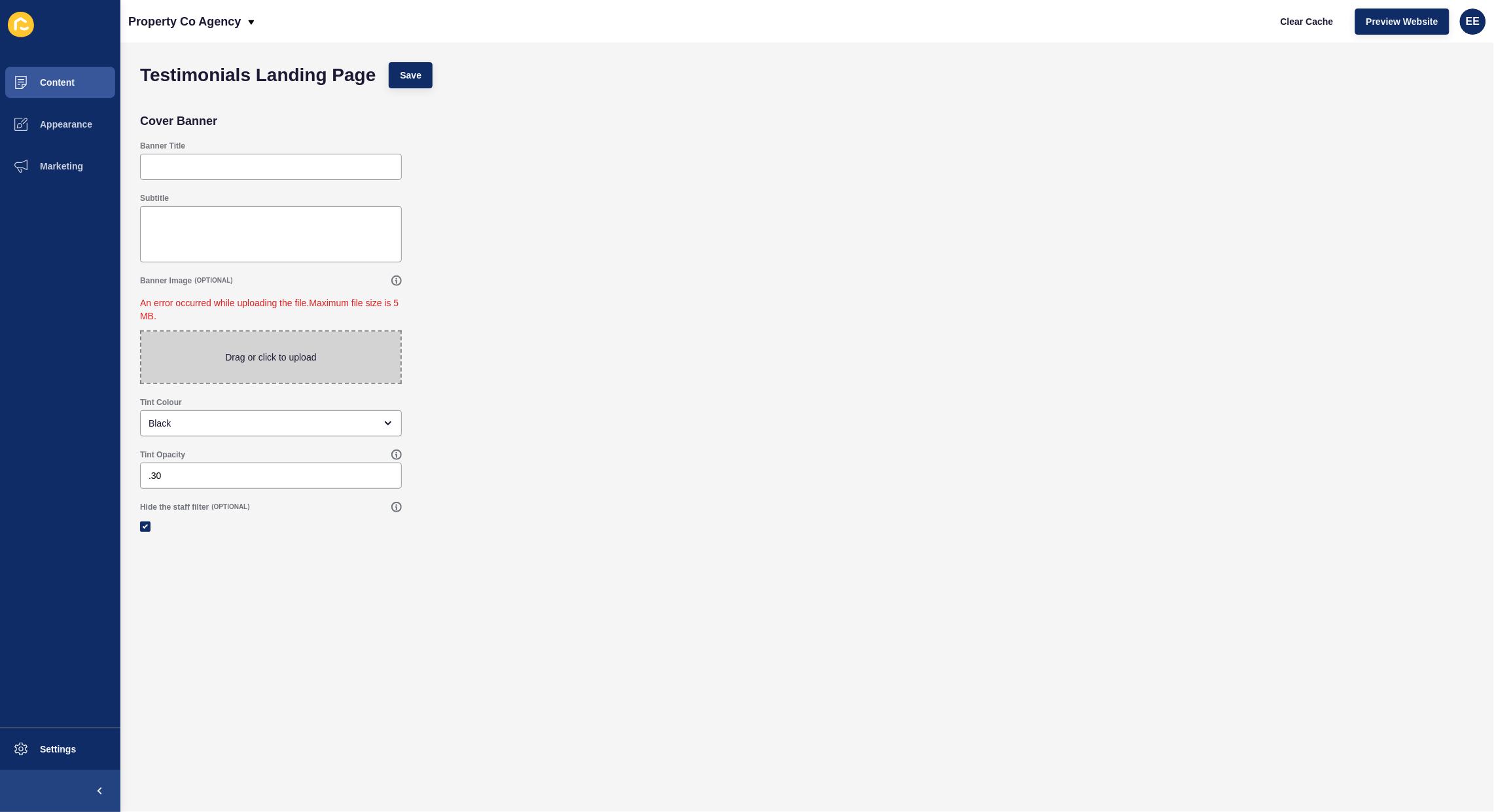
click at [256, 348] on span at bounding box center [271, 357] width 259 height 51
click at [141, 332] on input "Drag or click to upload" at bounding box center [141, 332] width 0 height 0
type input "C:\fakepath\_MG_8746.jpg"
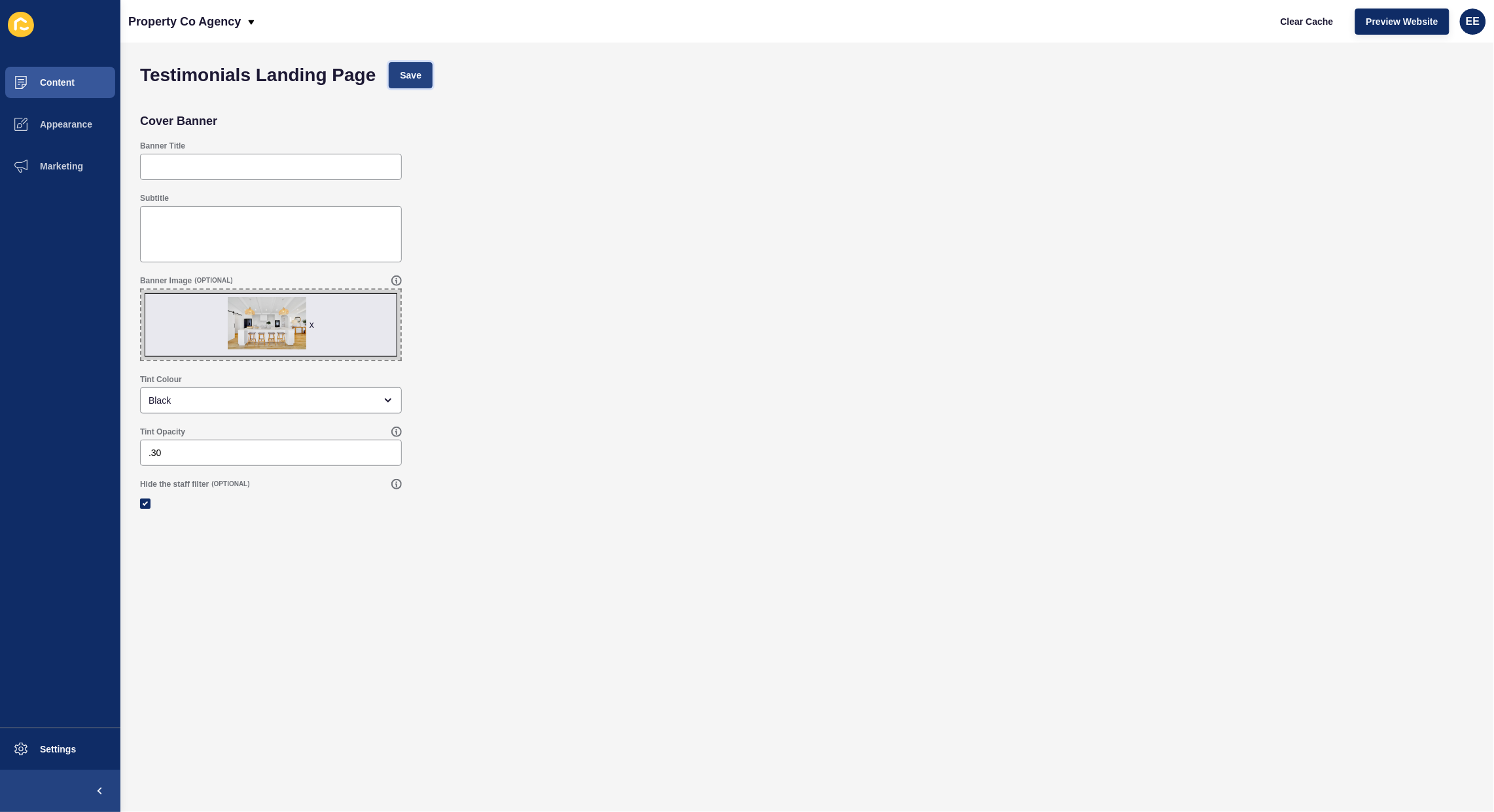
click at [417, 73] on span "Save" at bounding box center [411, 75] width 21 height 13
click at [408, 75] on span "Save" at bounding box center [411, 75] width 21 height 13
drag, startPoint x: 54, startPoint y: 87, endPoint x: 46, endPoint y: 87, distance: 8.0
click at [51, 87] on span "Content" at bounding box center [36, 82] width 77 height 11
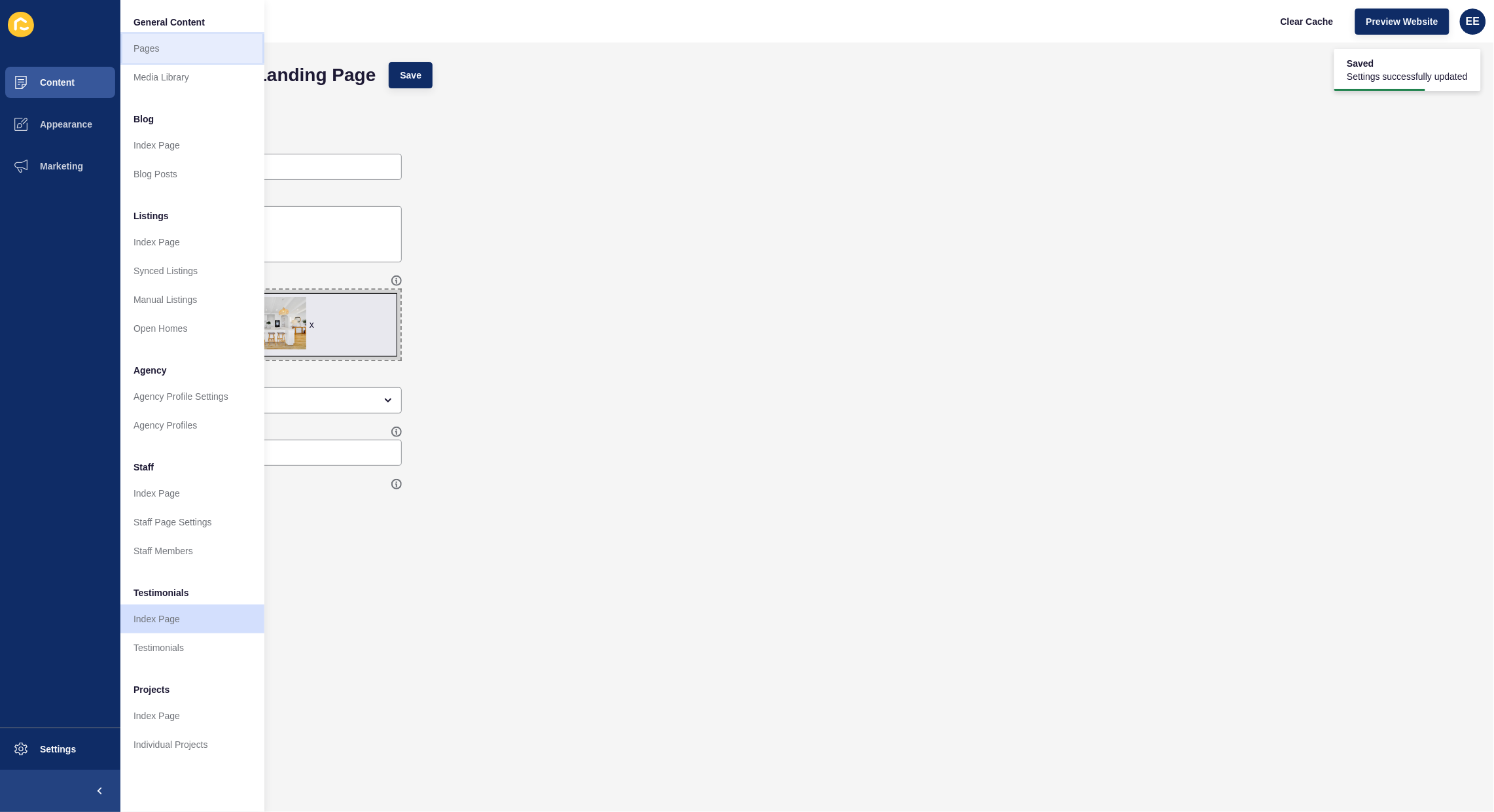
click at [158, 50] on link "Pages" at bounding box center [193, 48] width 144 height 29
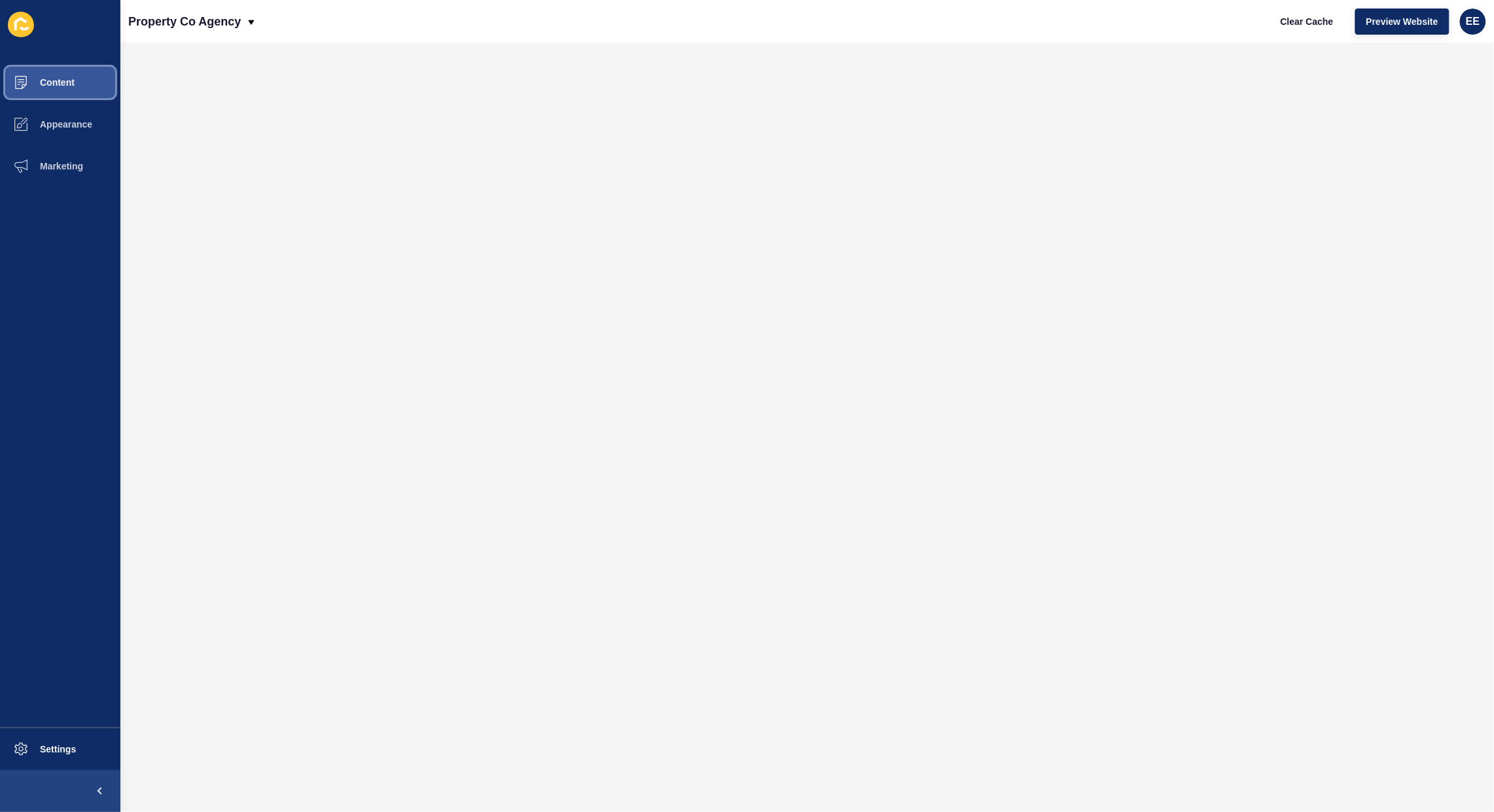
click at [82, 70] on button "Content" at bounding box center [60, 82] width 121 height 42
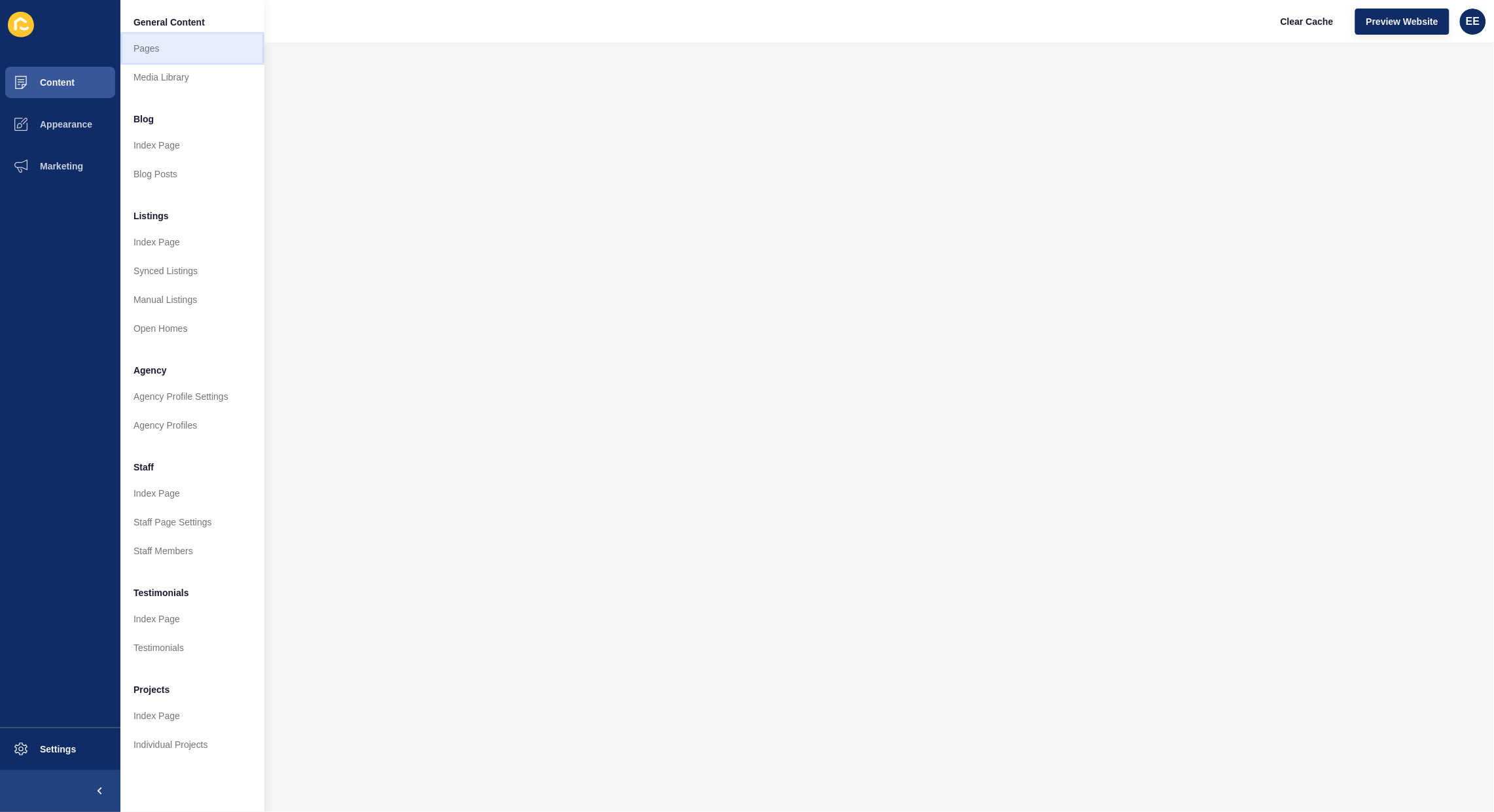
click at [161, 46] on link "Pages" at bounding box center [193, 48] width 144 height 29
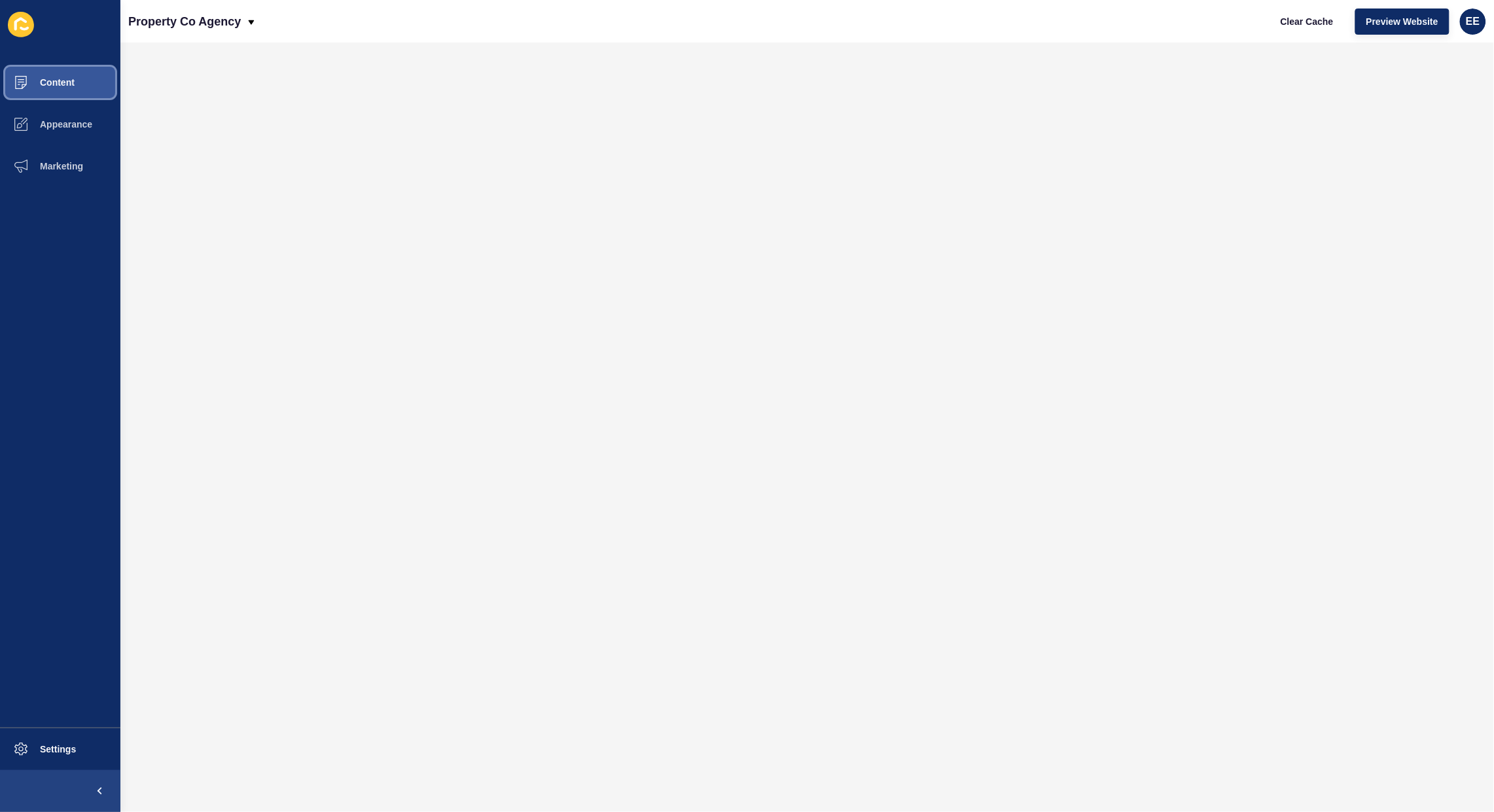
click at [59, 80] on span "Content" at bounding box center [36, 82] width 77 height 11
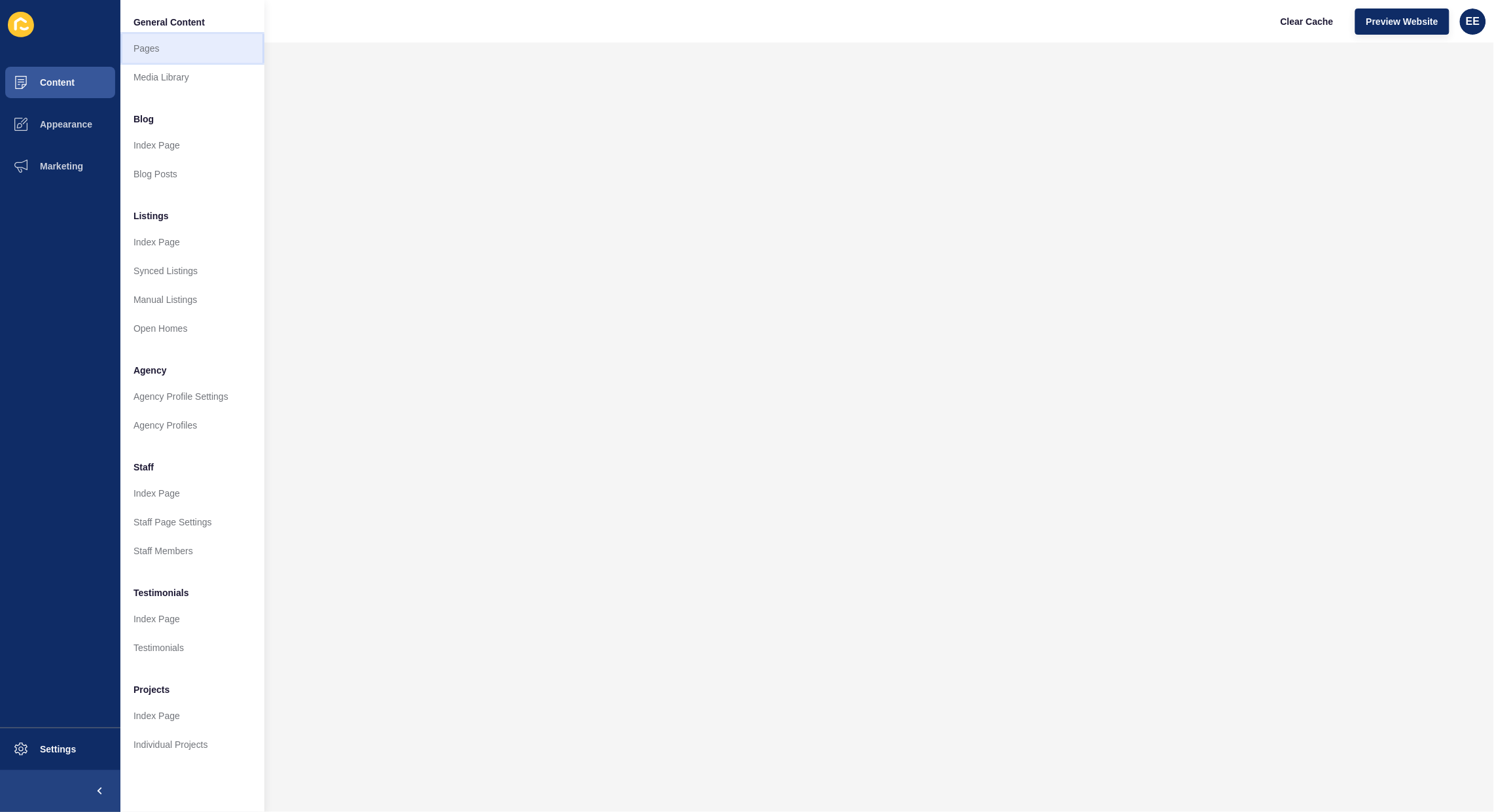
click at [175, 51] on link "Pages" at bounding box center [193, 48] width 144 height 29
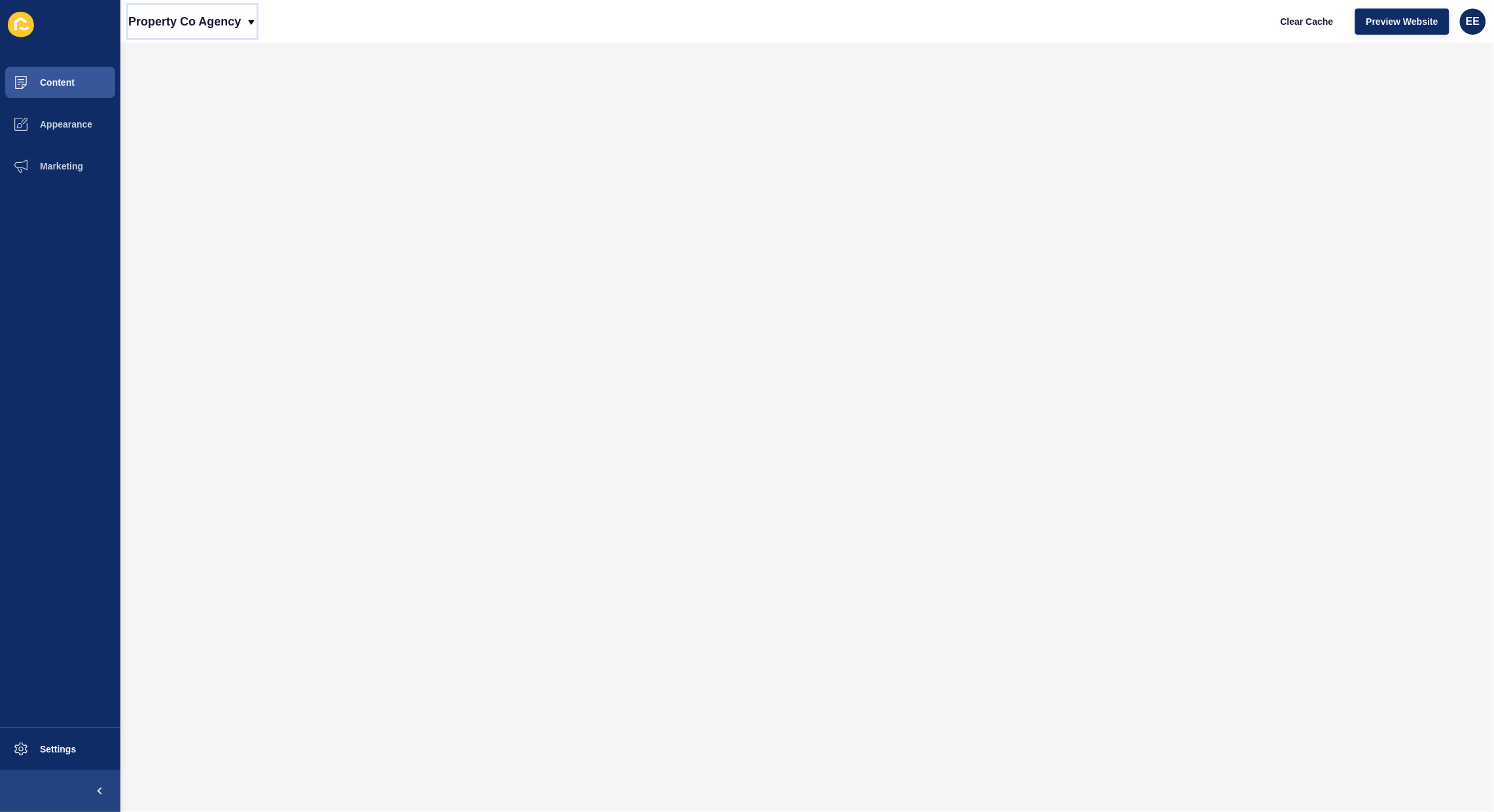
click at [220, 18] on p "Property Co Agency" at bounding box center [185, 21] width 112 height 33
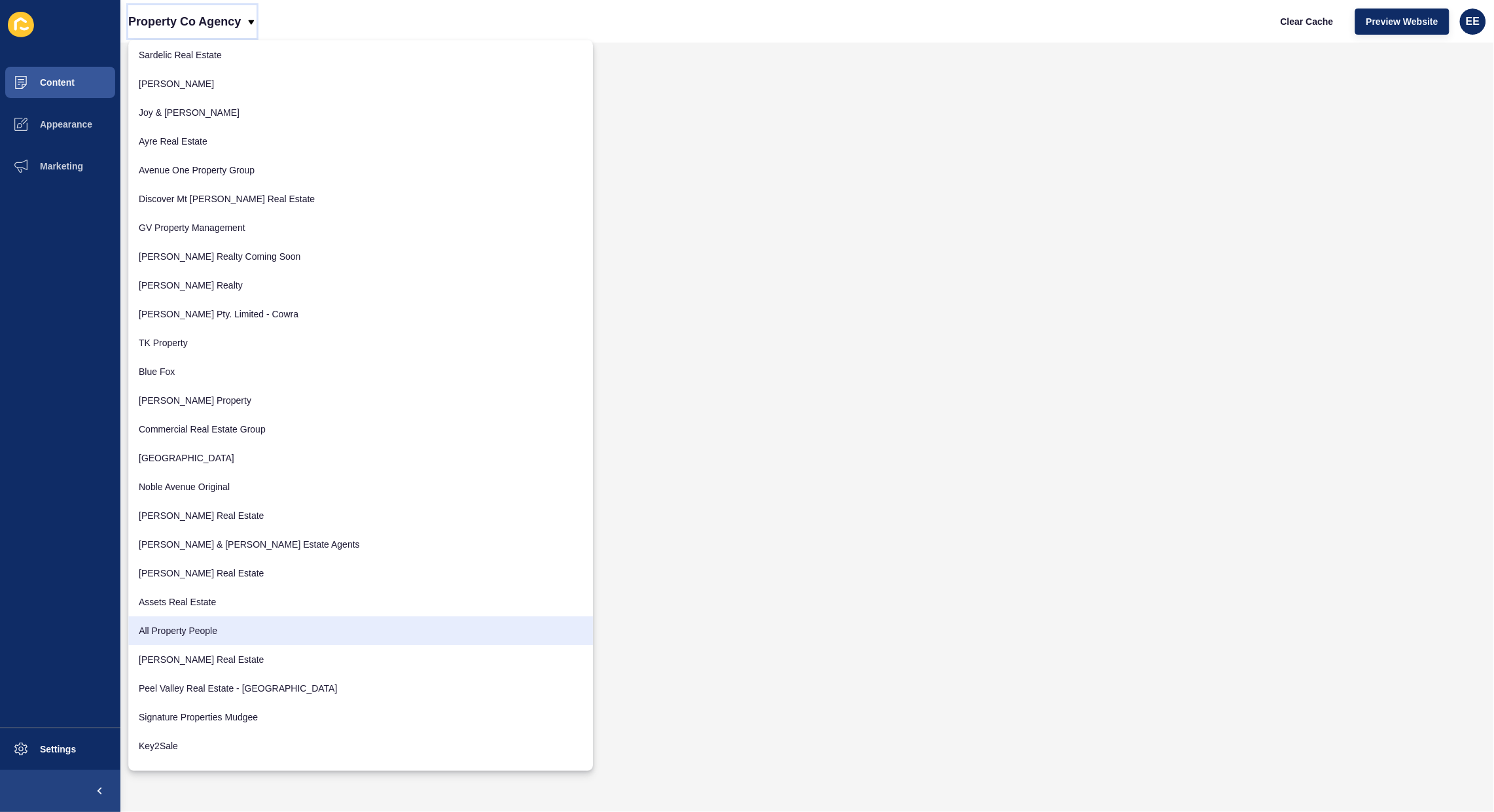
scroll to position [1582, 0]
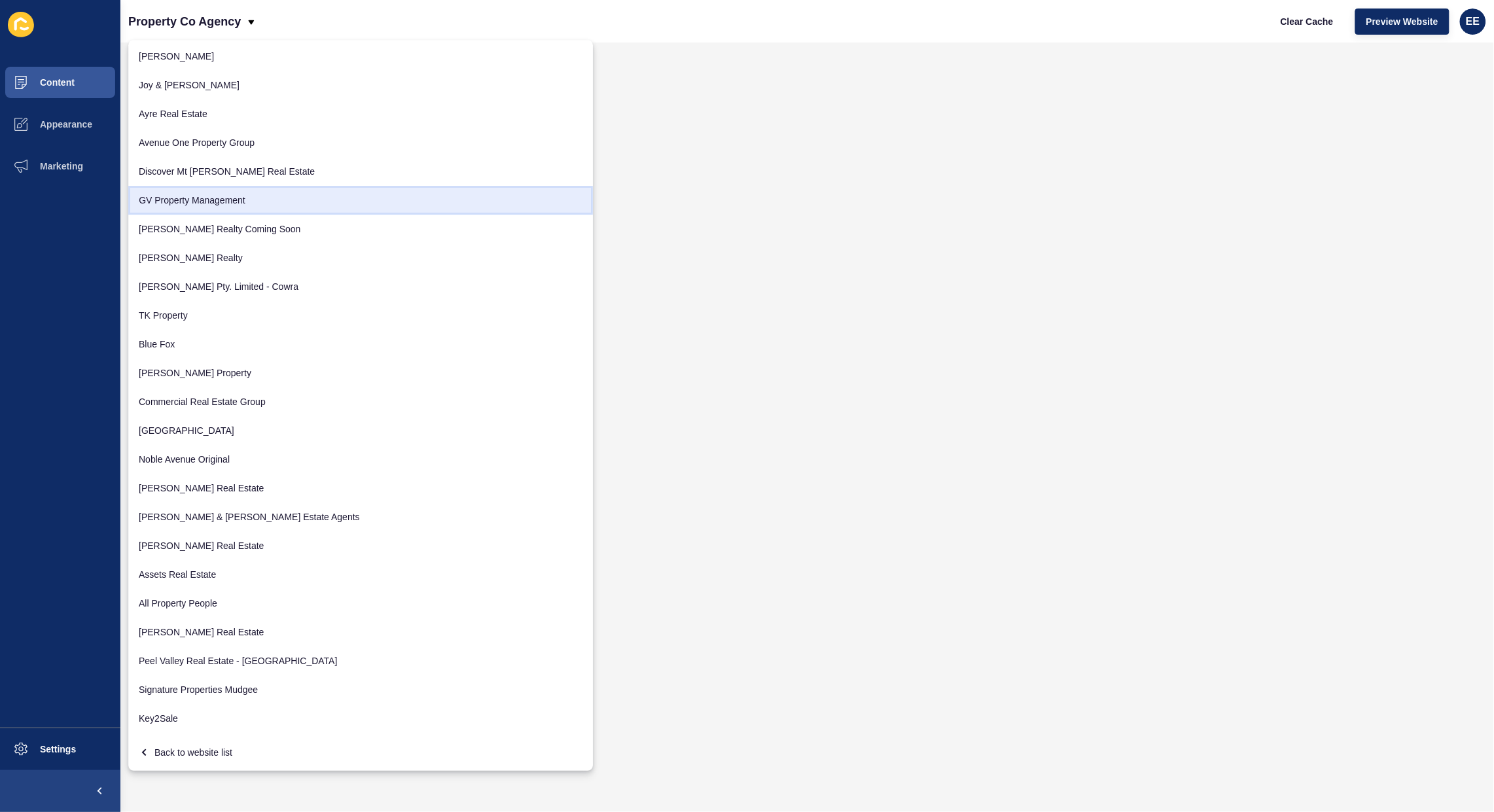
click at [183, 195] on link "GV Property Management" at bounding box center [361, 200] width 465 height 29
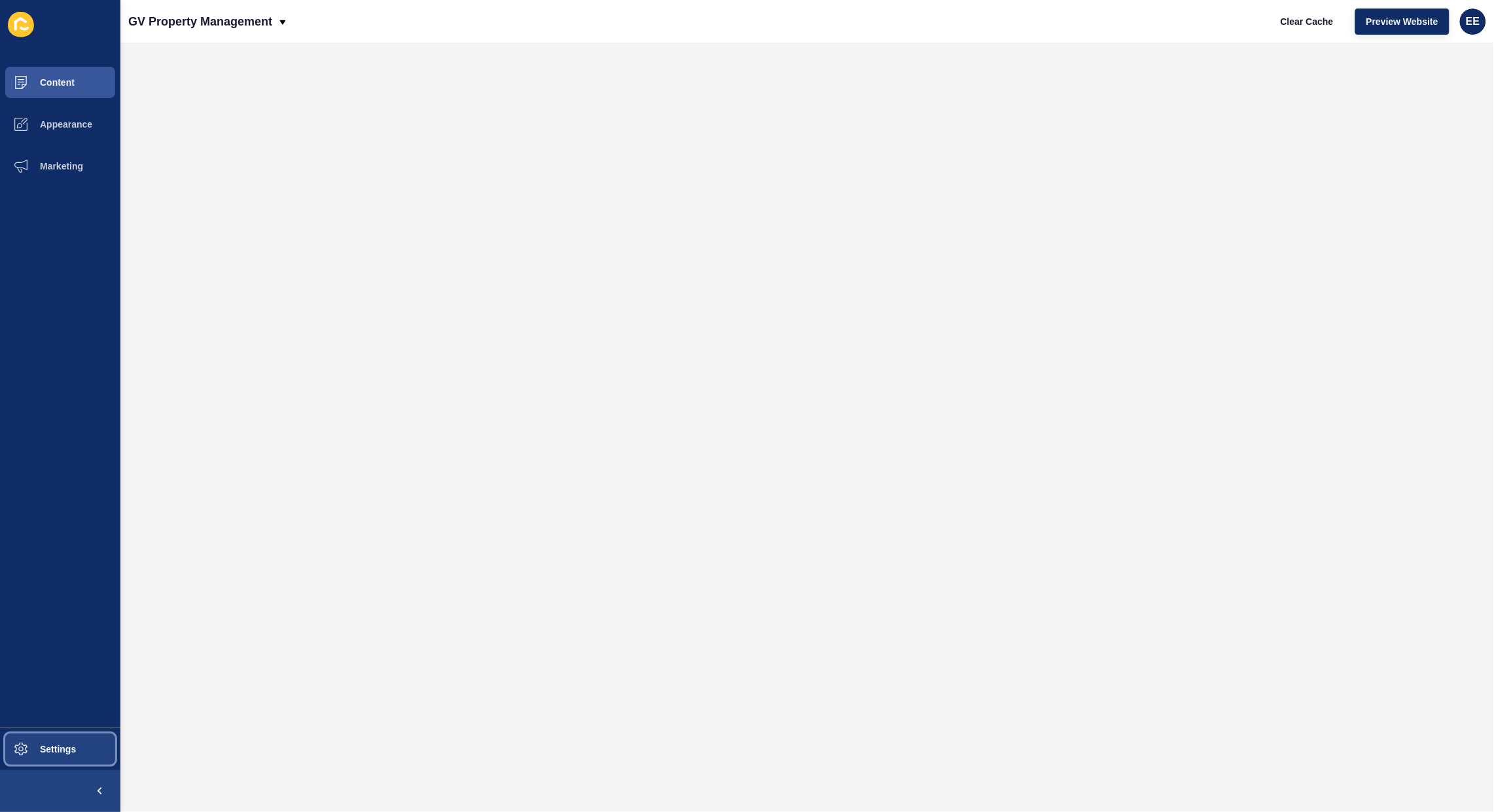
click at [43, 750] on span "Settings" at bounding box center [37, 749] width 78 height 11
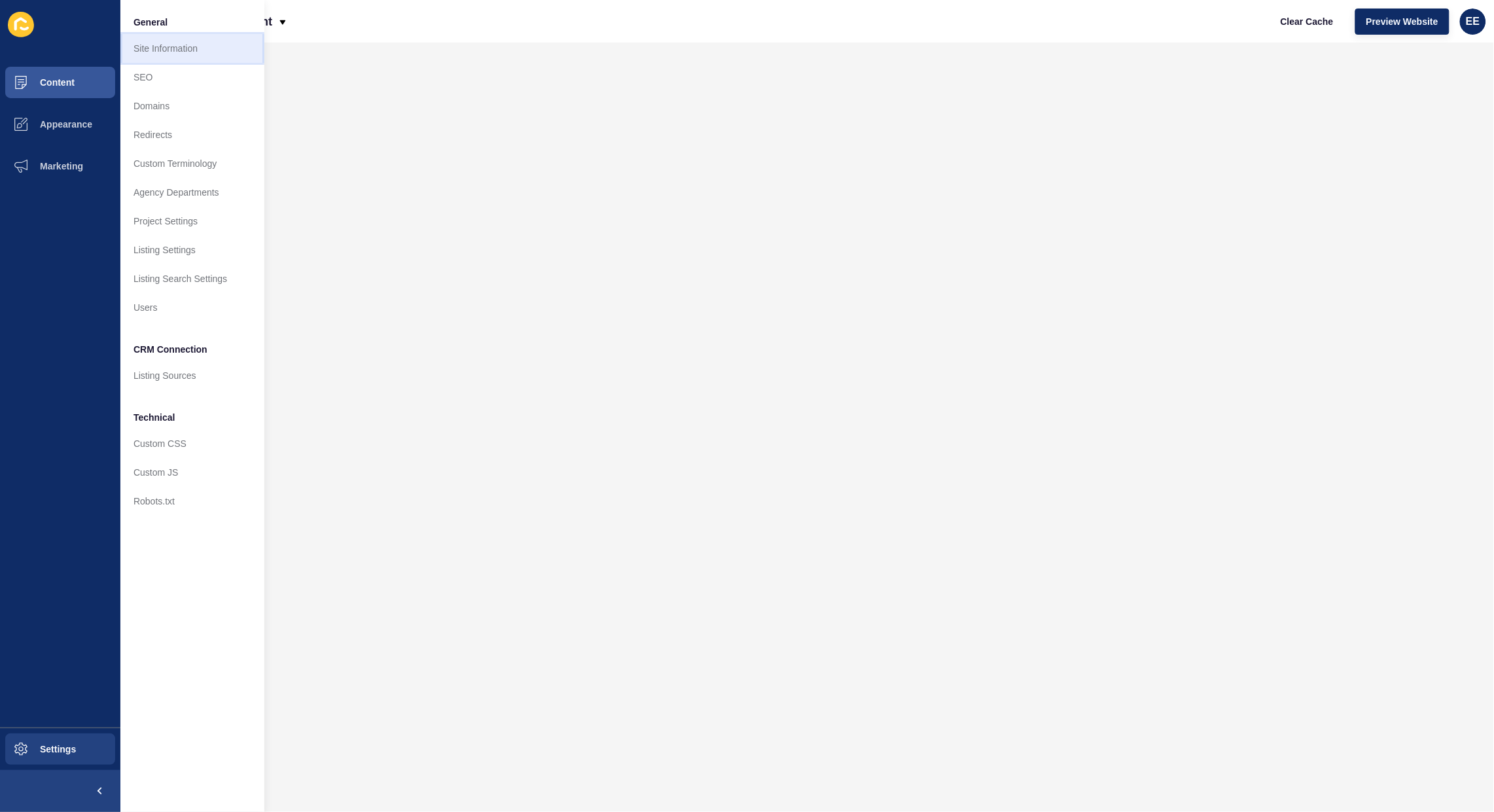
click at [178, 54] on link "Site Information" at bounding box center [193, 48] width 144 height 29
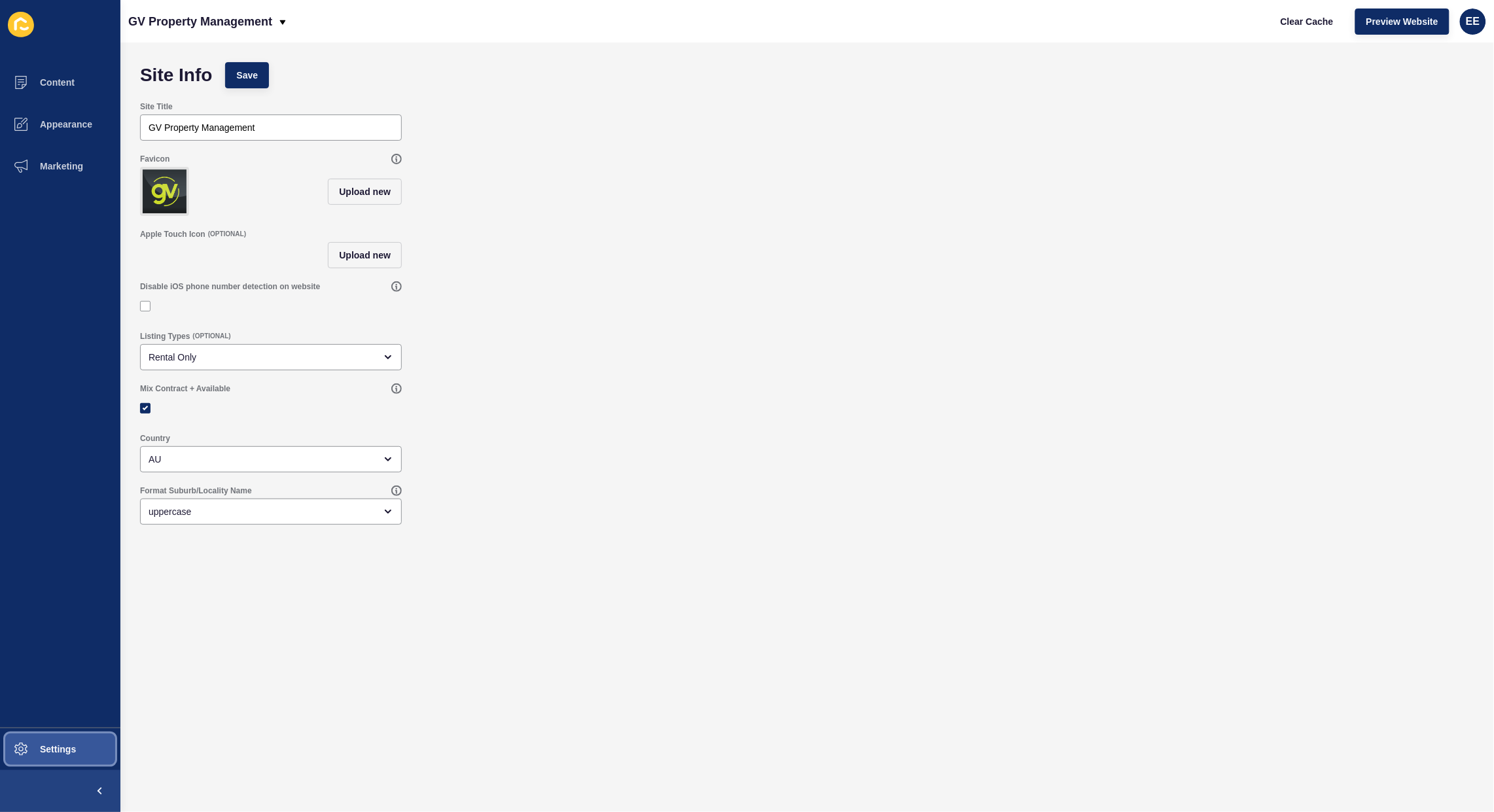
click at [63, 748] on span "Settings" at bounding box center [37, 749] width 78 height 11
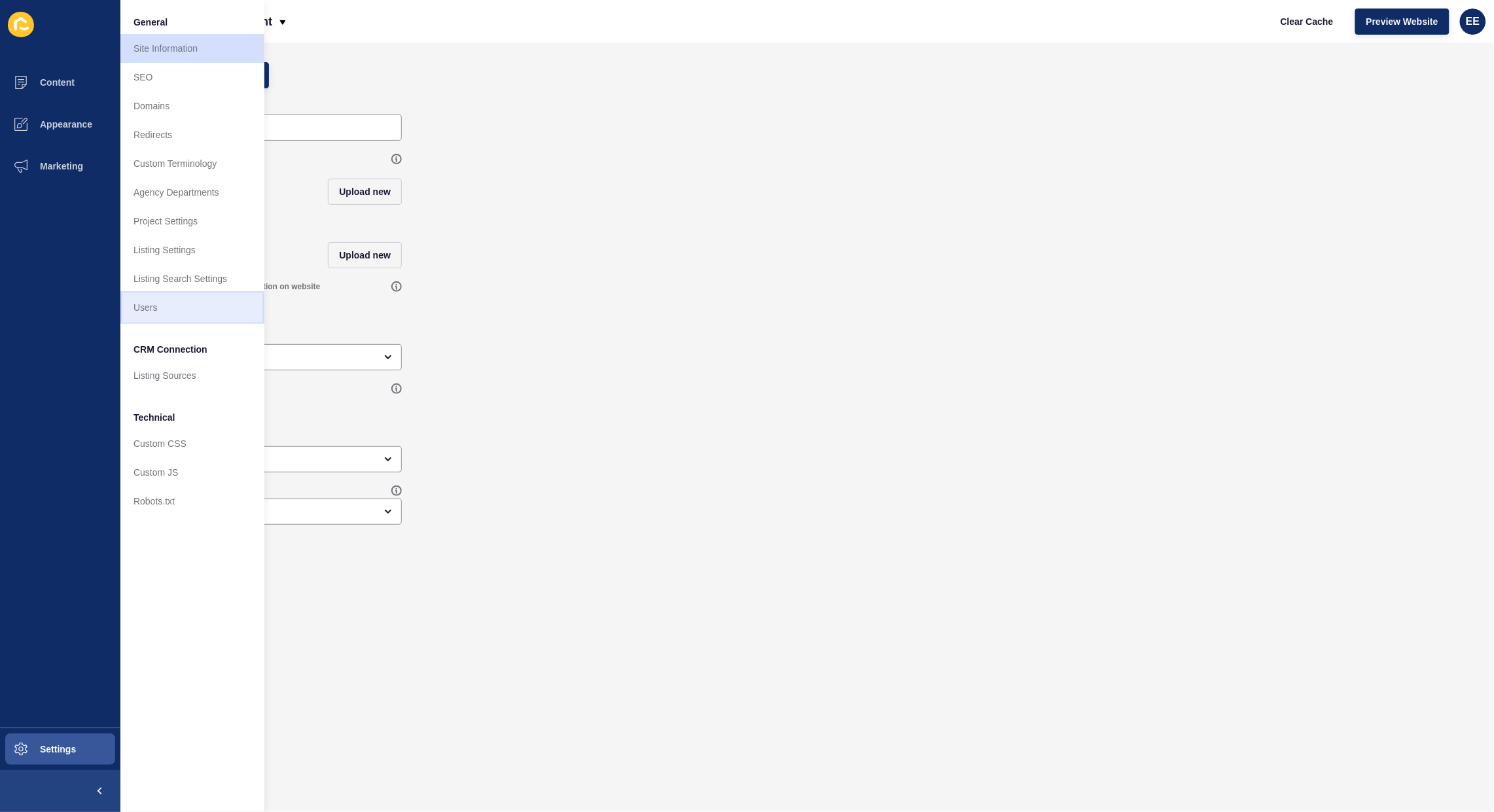
click at [161, 309] on link "Users" at bounding box center [193, 308] width 144 height 29
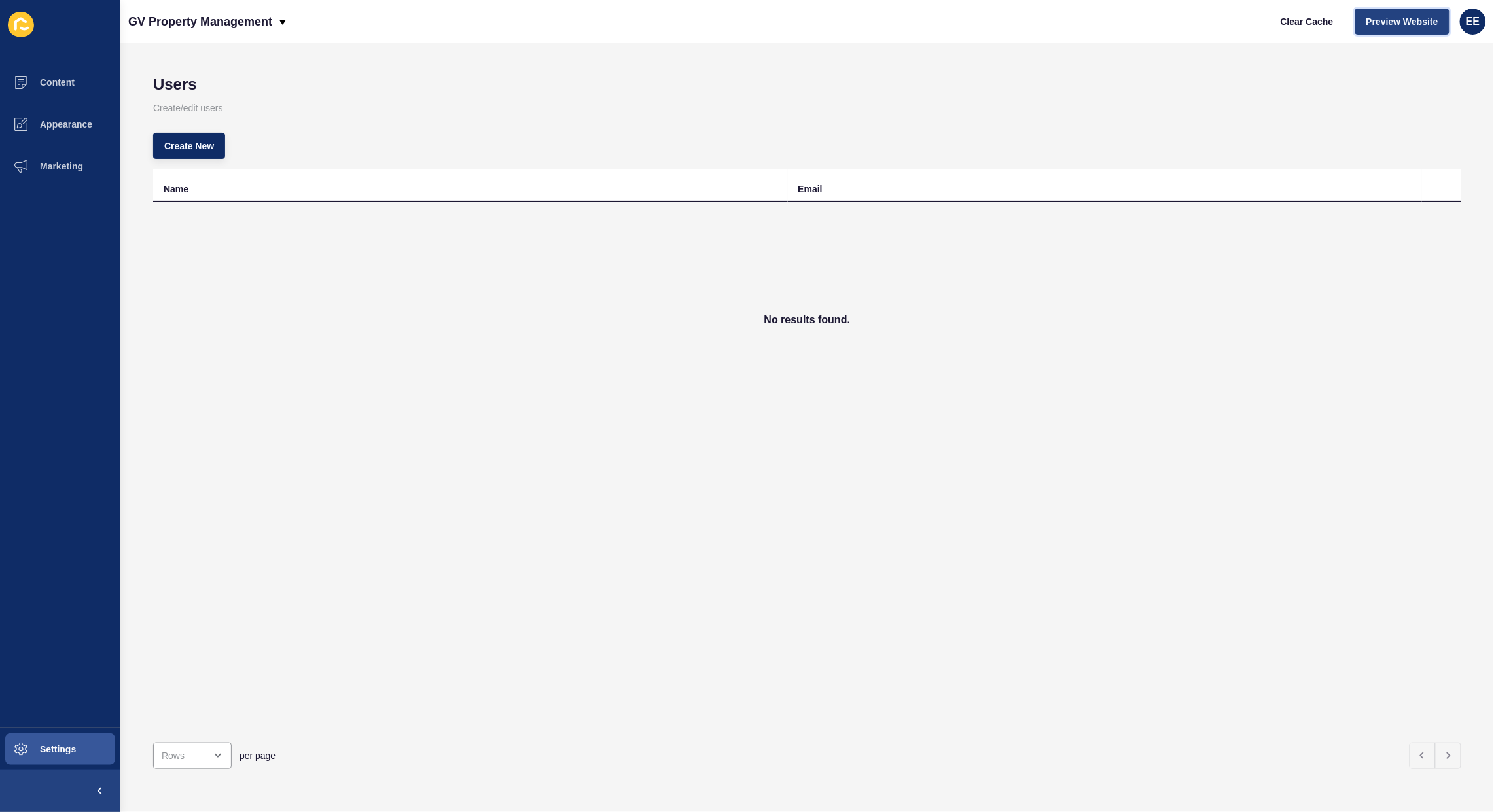
click at [1381, 24] on span "Preview Website" at bounding box center [1402, 21] width 72 height 13
click at [177, 146] on span "Create New" at bounding box center [189, 146] width 50 height 13
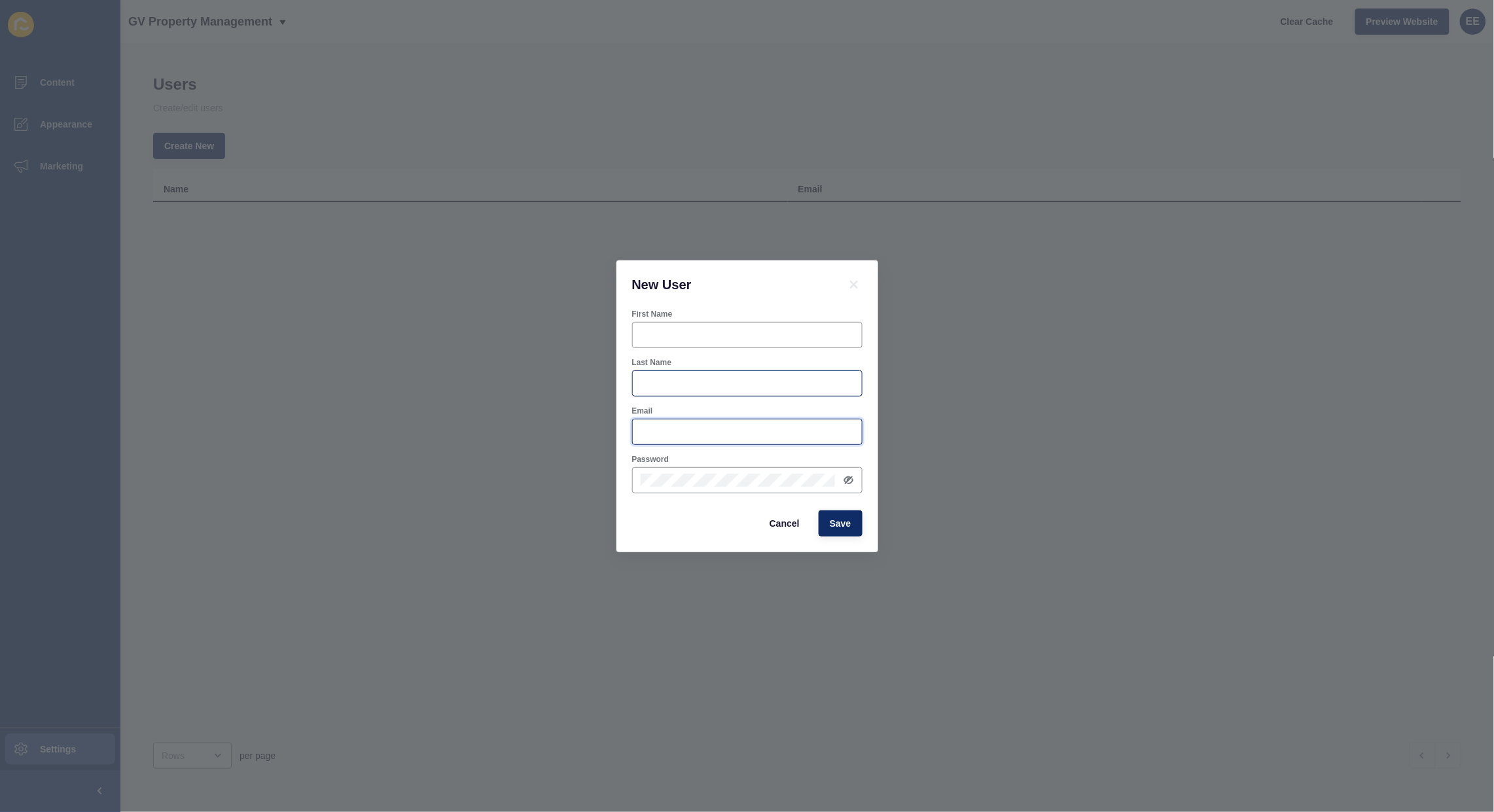
type input "[PERSON_NAME][EMAIL_ADDRESS][PERSON_NAME][DOMAIN_NAME]"
click at [736, 332] on input "First Name" at bounding box center [747, 335] width 213 height 13
type input "[PERSON_NAME]"
click at [698, 381] on input "Last Name" at bounding box center [747, 384] width 213 height 13
type input "Rose"
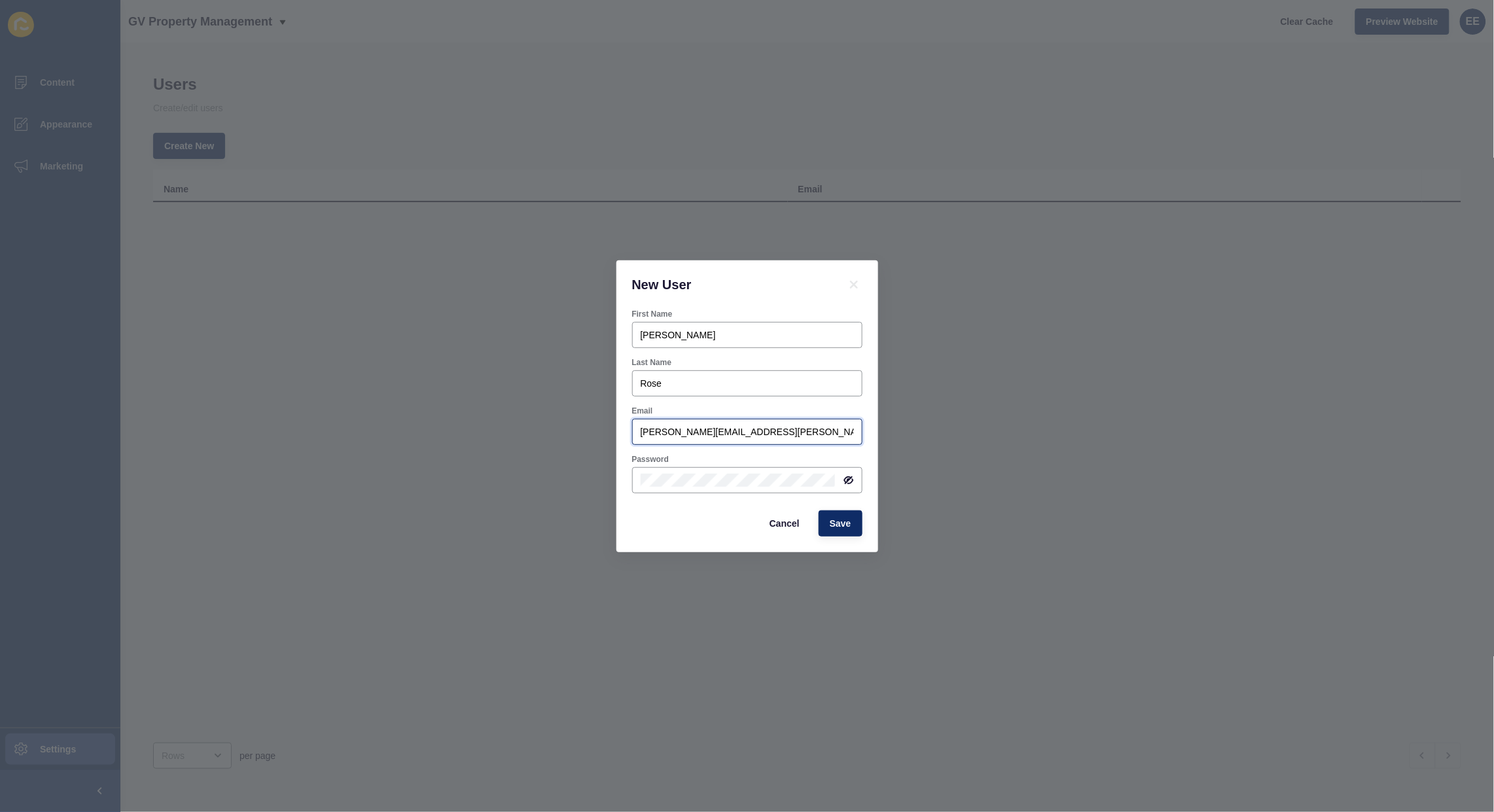
click at [819, 434] on input "[PERSON_NAME][EMAIL_ADDRESS][PERSON_NAME][DOMAIN_NAME]" at bounding box center [747, 432] width 213 height 13
drag, startPoint x: 655, startPoint y: 433, endPoint x: 354, endPoint y: 436, distance: 301.0
click at [355, 436] on div "New User First Name [PERSON_NAME] Last Name [PERSON_NAME] Email [PERSON_NAME][E…" at bounding box center [747, 406] width 1494 height 812
paste input "[PERSON_NAME][EMAIL_ADDRESS][DOMAIN_NAME]"
type input "[PERSON_NAME][EMAIL_ADDRESS][DOMAIN_NAME]"
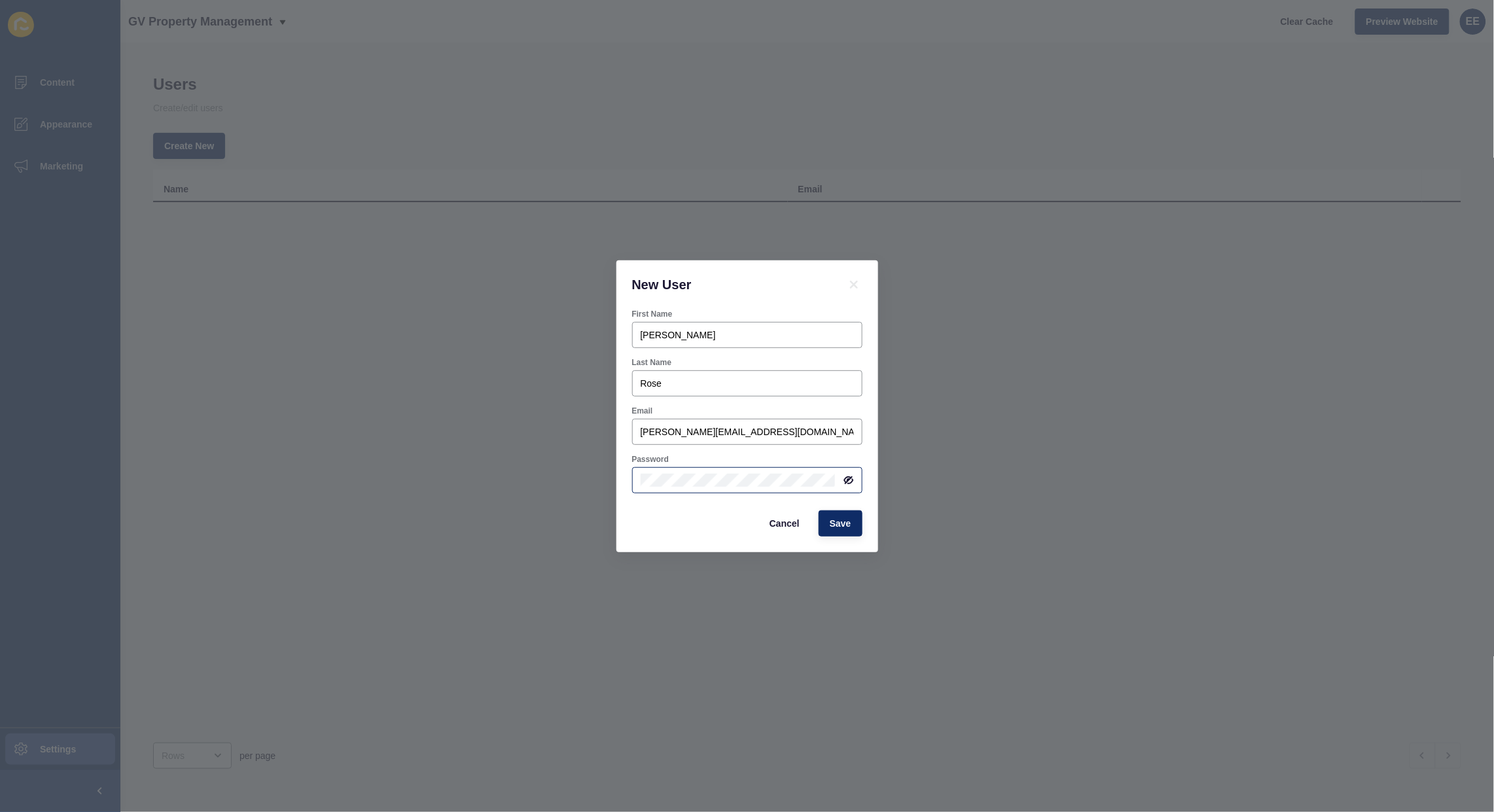
drag, startPoint x: 845, startPoint y: 477, endPoint x: 826, endPoint y: 480, distance: 19.2
click at [844, 478] on icon at bounding box center [848, 480] width 11 height 11
click at [622, 521] on div "First Name [PERSON_NAME] Last Name [PERSON_NAME] Email [PERSON_NAME][EMAIL_ADDR…" at bounding box center [747, 431] width 261 height 244
click at [841, 519] on span "Save" at bounding box center [840, 524] width 21 height 13
